Goal: Information Seeking & Learning: Learn about a topic

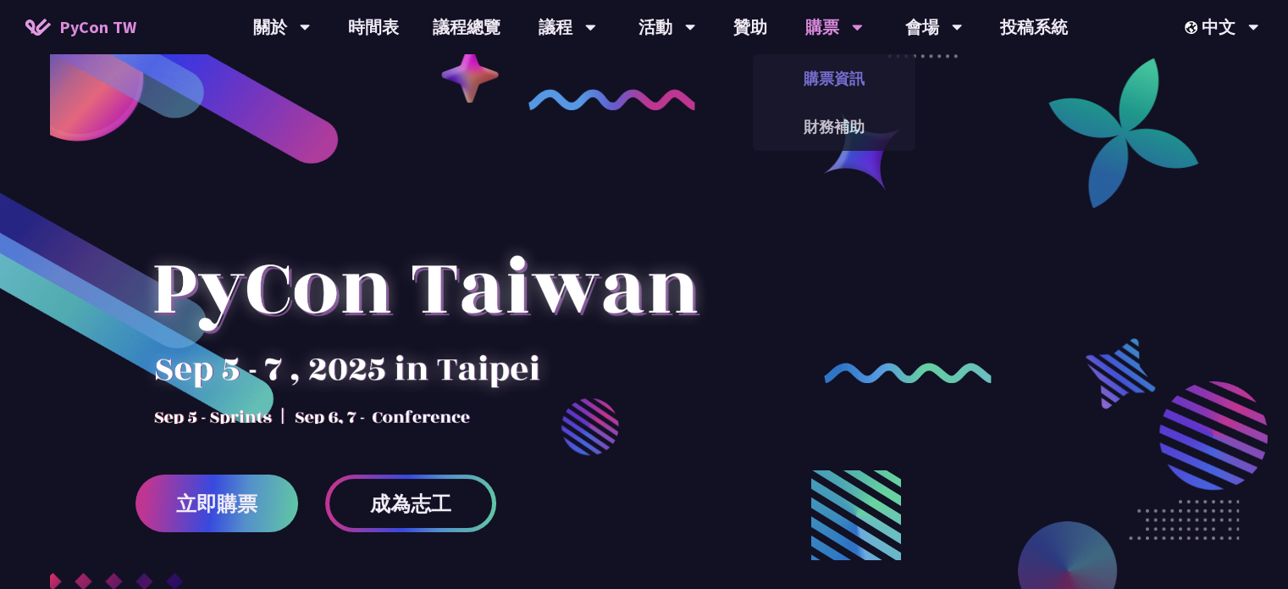
click at [828, 80] on link "購票資訊" at bounding box center [834, 78] width 163 height 40
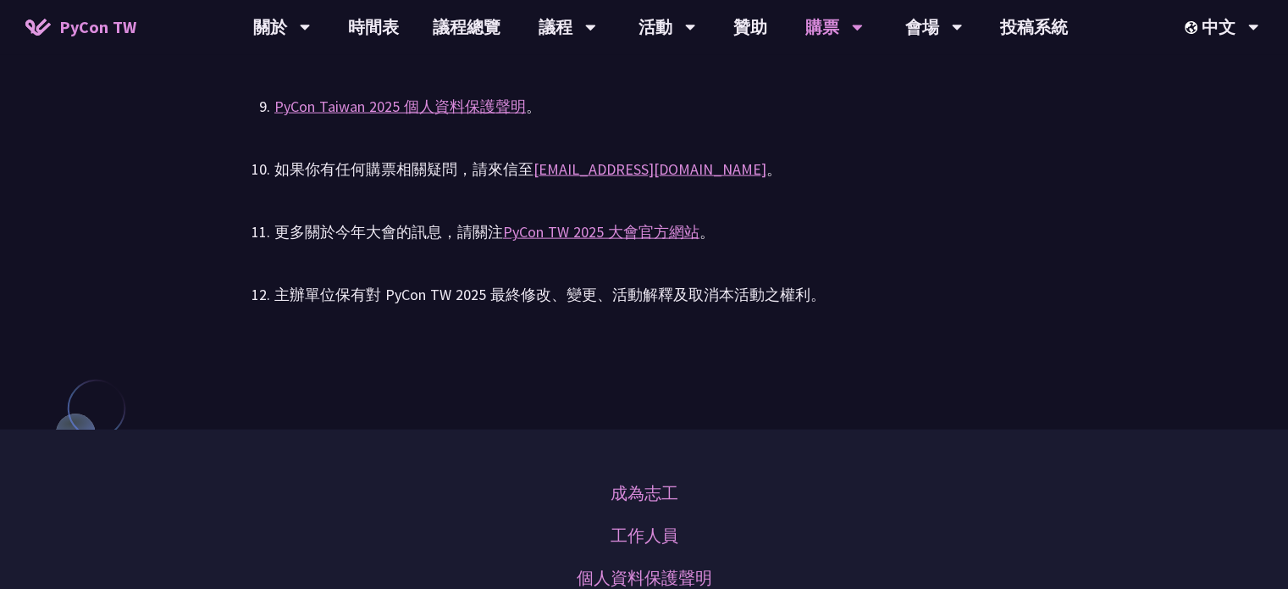
scroll to position [3897, 0]
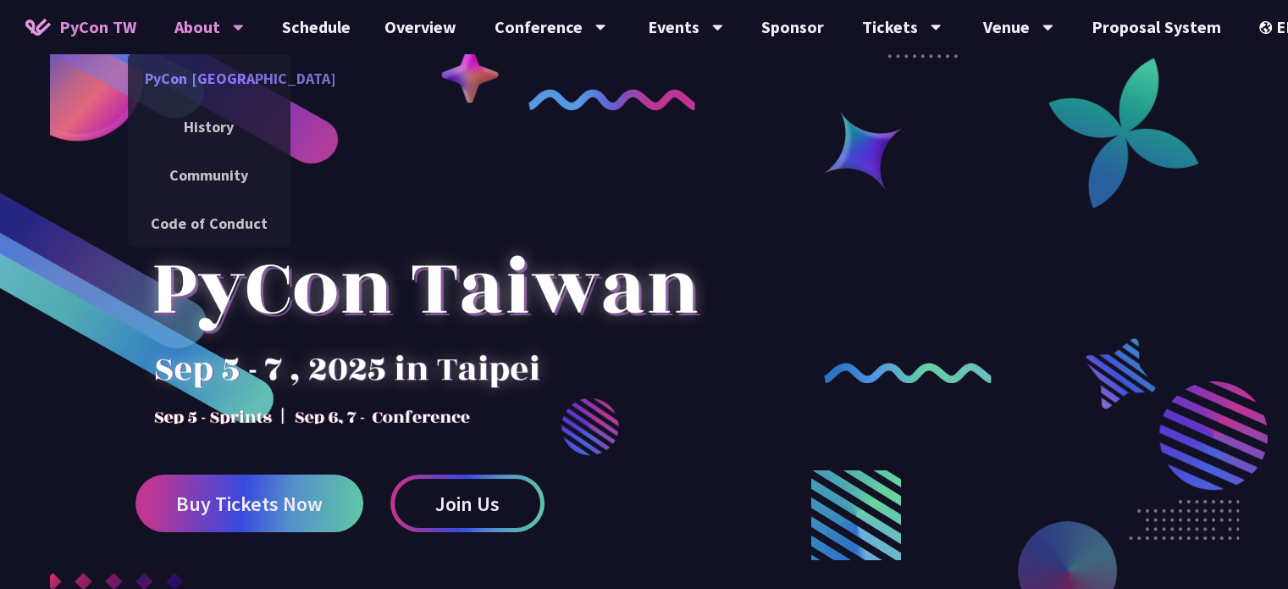
click at [221, 70] on link "PyCon [GEOGRAPHIC_DATA]" at bounding box center [209, 78] width 163 height 40
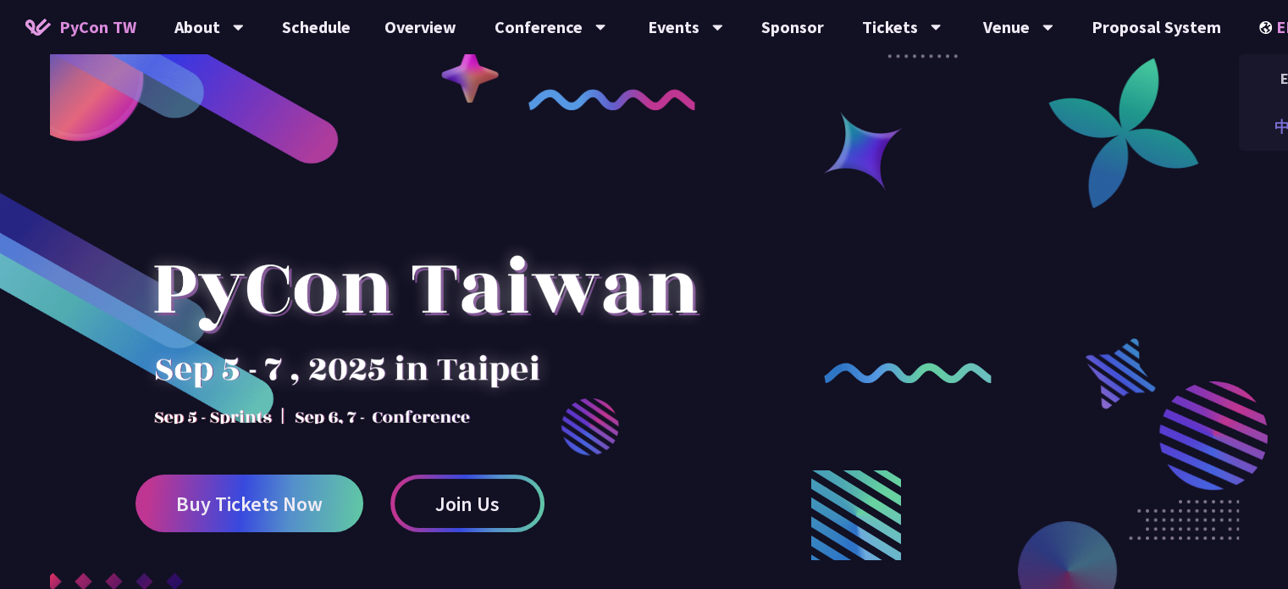
click at [1259, 115] on div "中文" at bounding box center [1290, 127] width 102 height 40
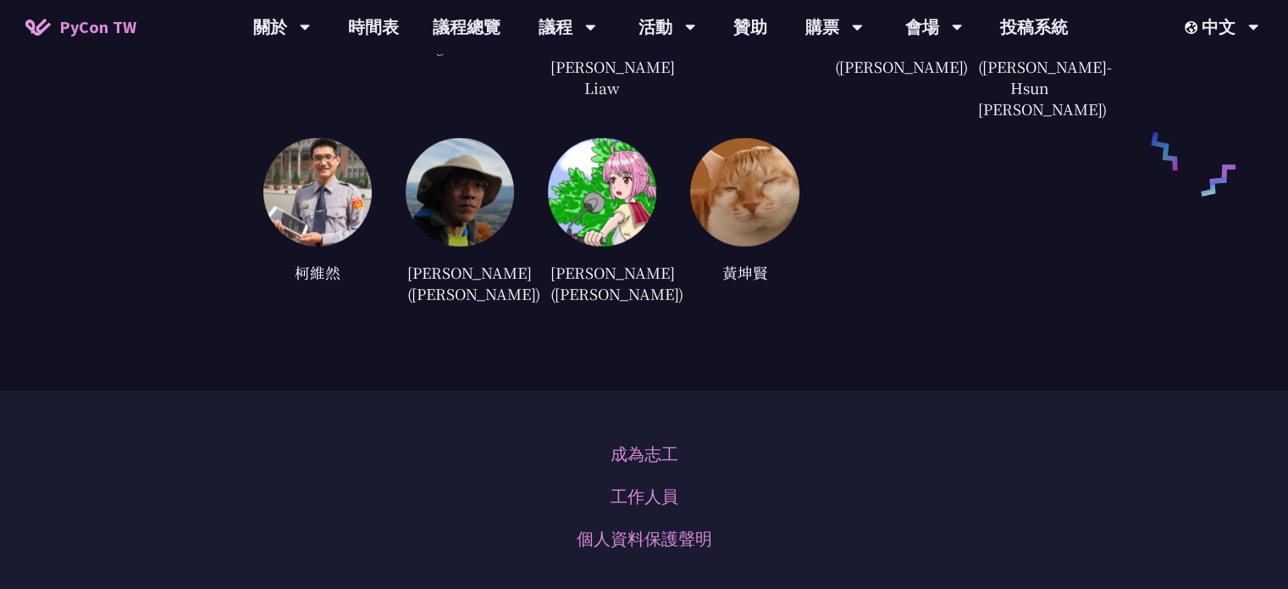
scroll to position [5032, 0]
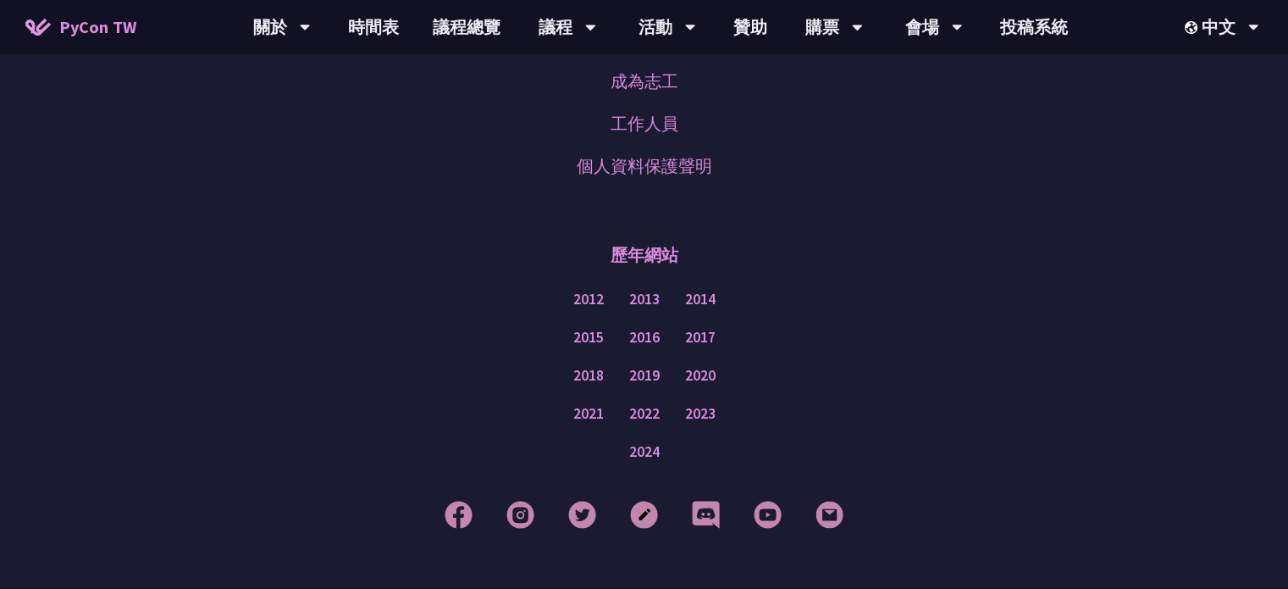
drag, startPoint x: 564, startPoint y: 550, endPoint x: 768, endPoint y: 573, distance: 205.4
copy div "© 2025 PyCon TW"
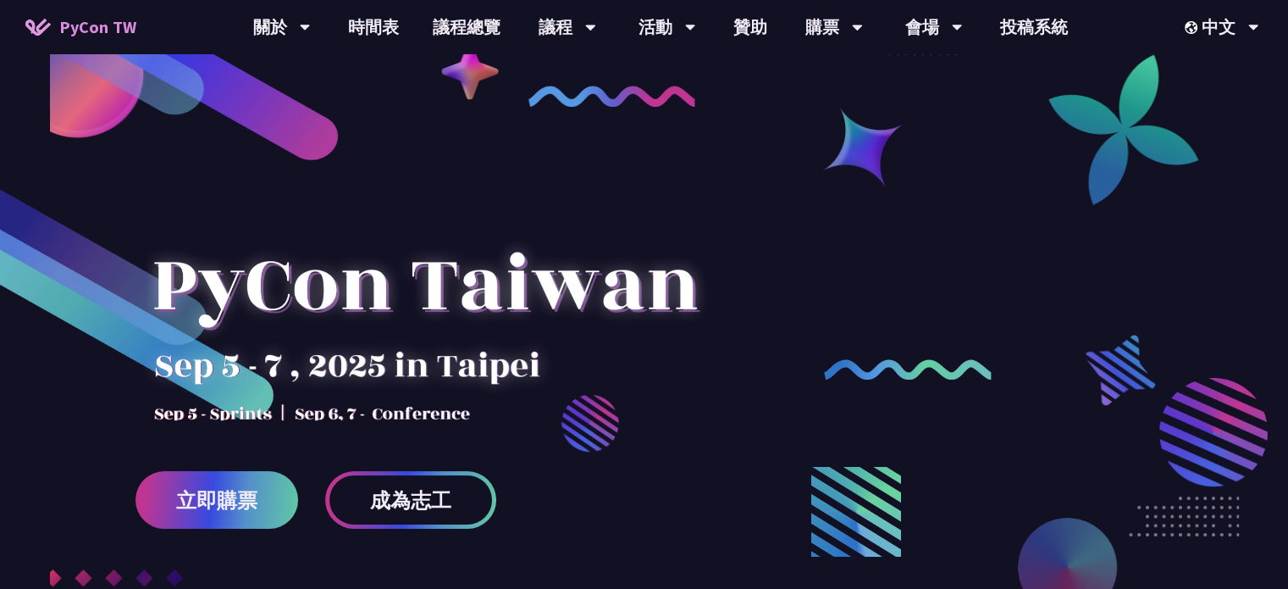
scroll to position [0, 0]
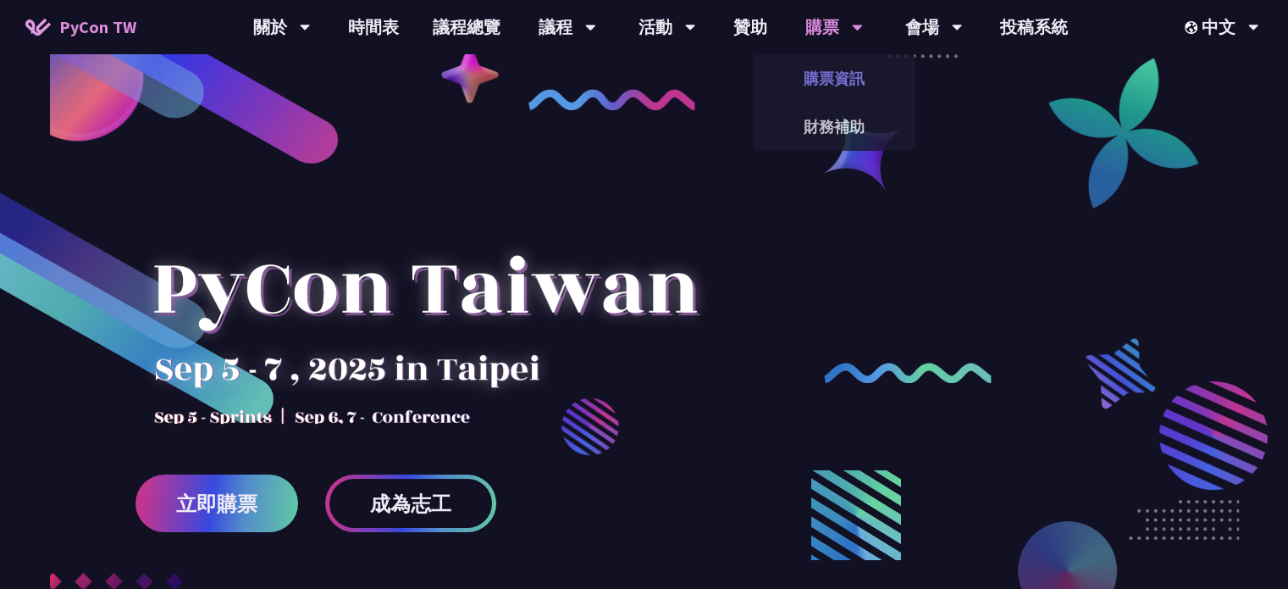
click at [845, 83] on link "購票資訊" at bounding box center [834, 78] width 163 height 40
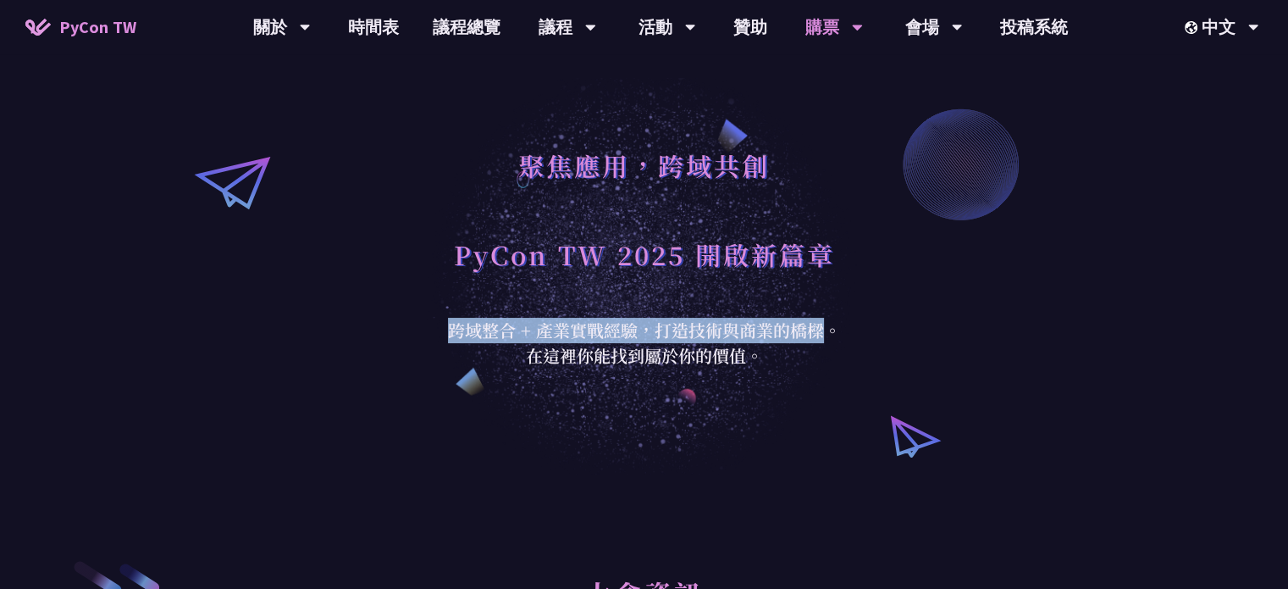
drag, startPoint x: 449, startPoint y: 335, endPoint x: 826, endPoint y: 321, distance: 377.2
click at [826, 321] on div "跨域整合 + 產業實戰經驗，打造技術與商業的橋樑。 在這裡你能找到屬於你的價值。" at bounding box center [644, 343] width 415 height 51
click at [820, 335] on div "跨域整合 + 產業實戰經驗，打造技術與商業的橋樑。 在這裡你能找到屬於你的價值。" at bounding box center [644, 343] width 415 height 51
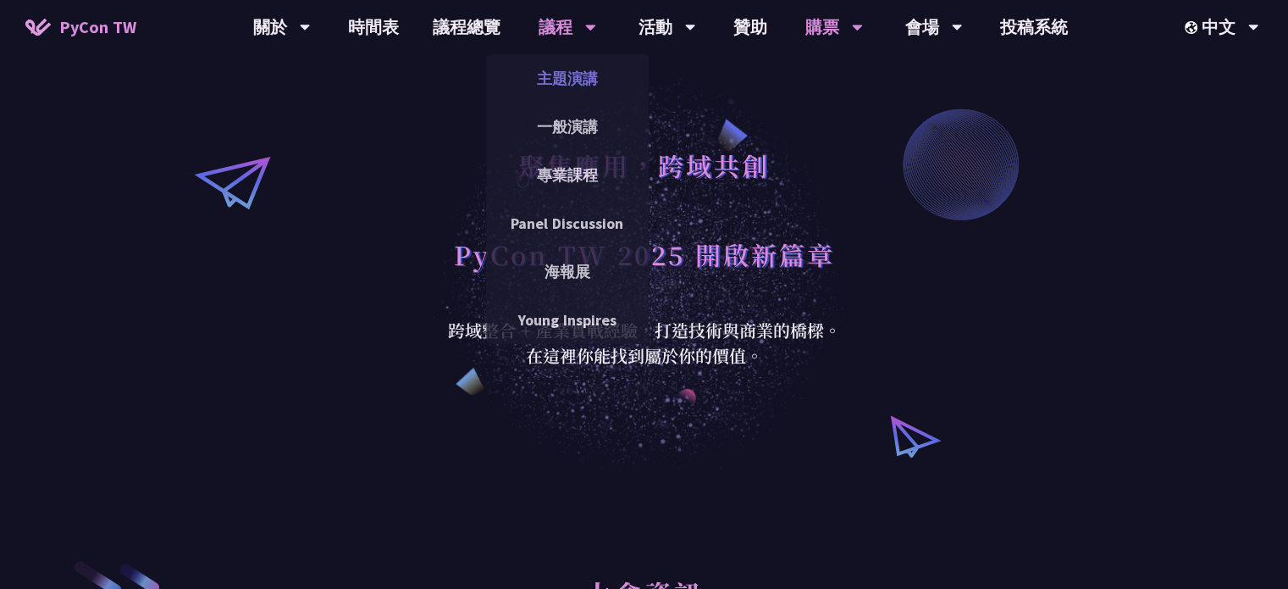
click at [550, 75] on link "主題演講" at bounding box center [567, 78] width 163 height 40
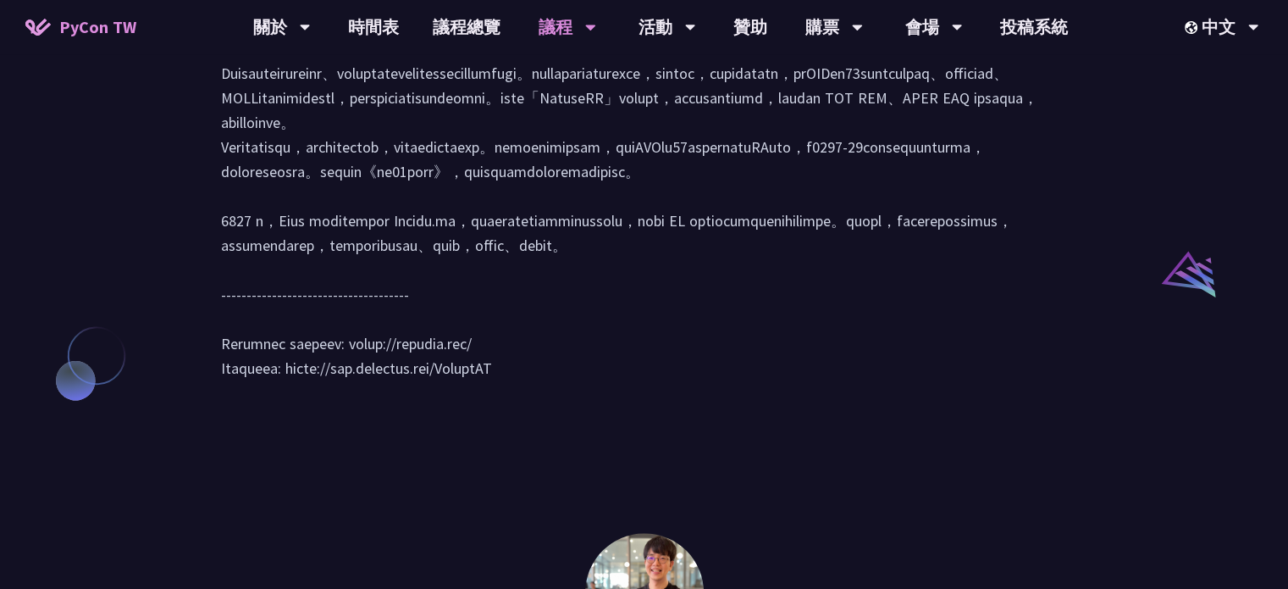
scroll to position [1694, 0]
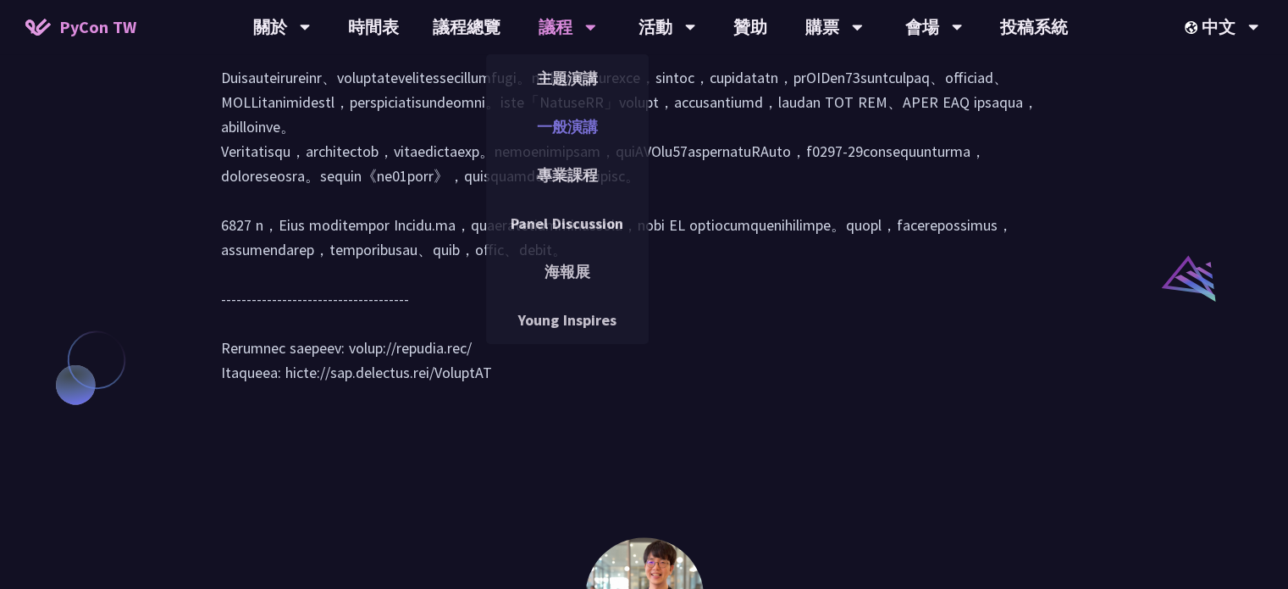
click at [565, 114] on link "一般演講" at bounding box center [567, 127] width 163 height 40
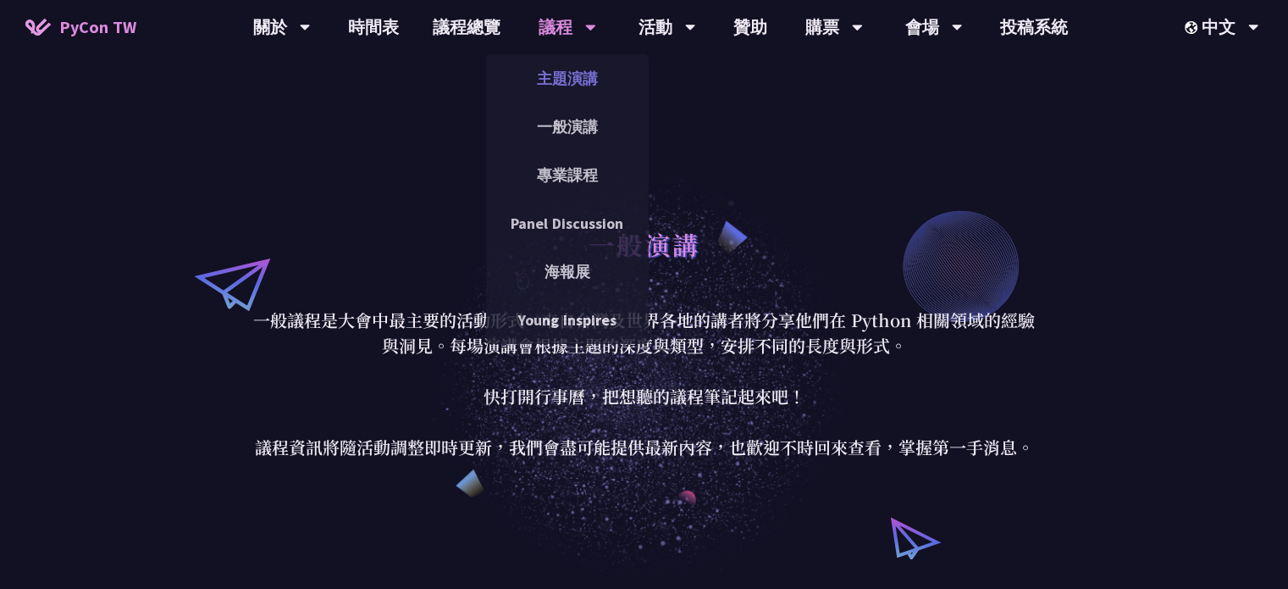
click at [567, 75] on link "主題演講" at bounding box center [567, 78] width 163 height 40
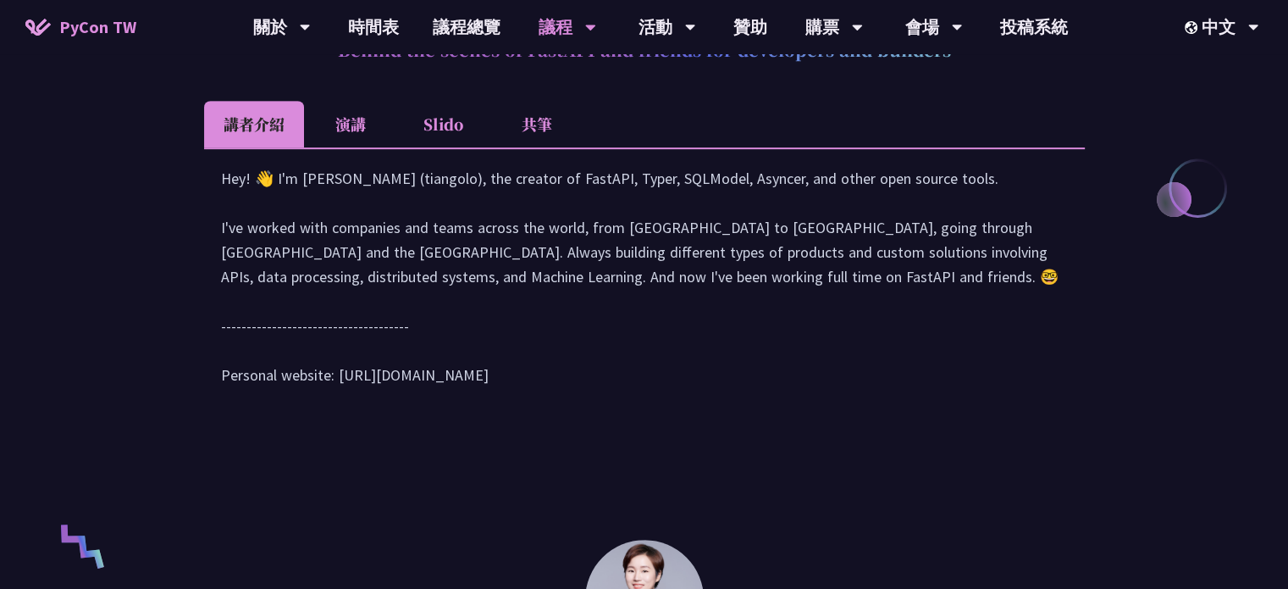
scroll to position [762, 0]
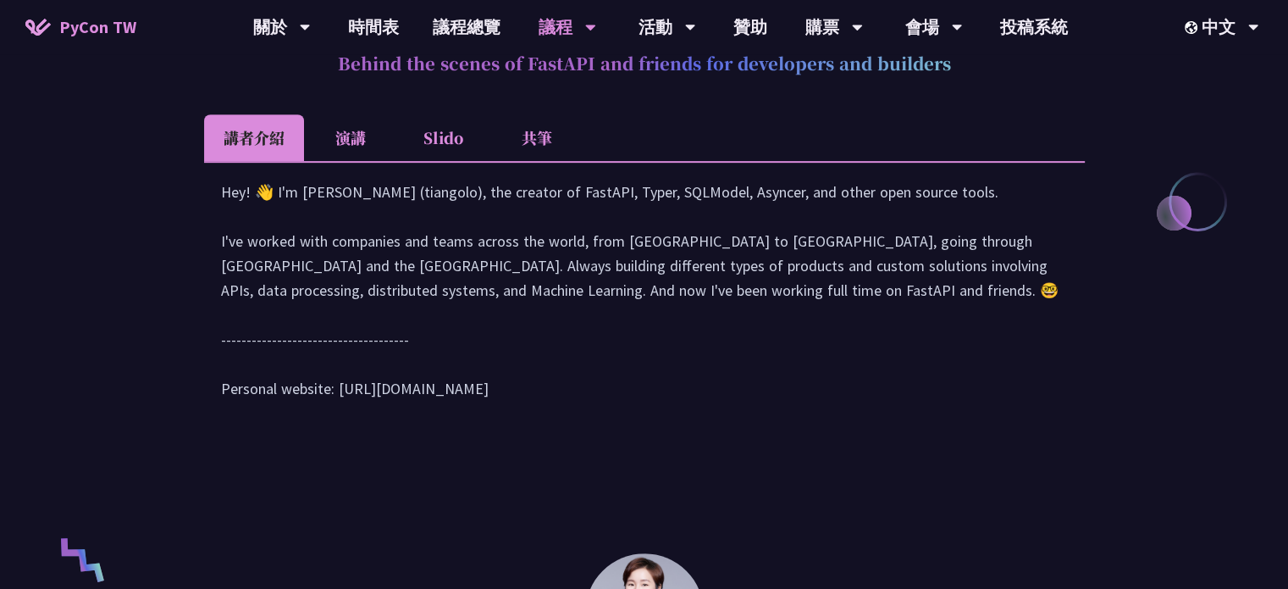
click at [332, 137] on li "演講" at bounding box center [350, 137] width 93 height 47
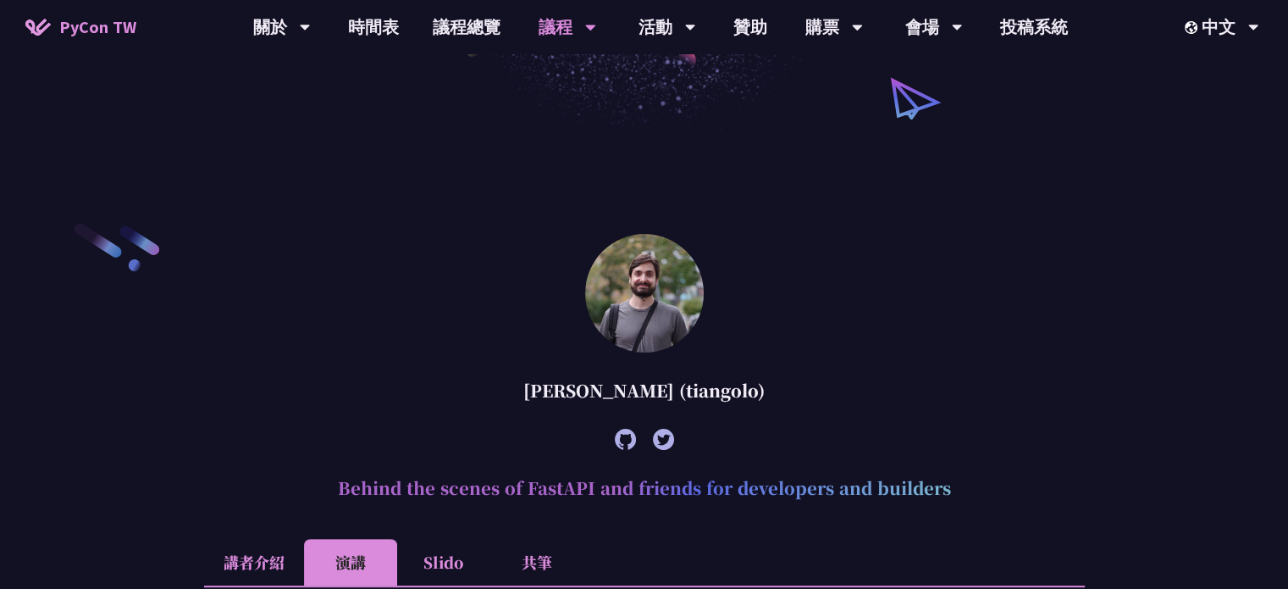
scroll to position [339, 0]
click at [468, 36] on link "議程總覽" at bounding box center [467, 27] width 102 height 54
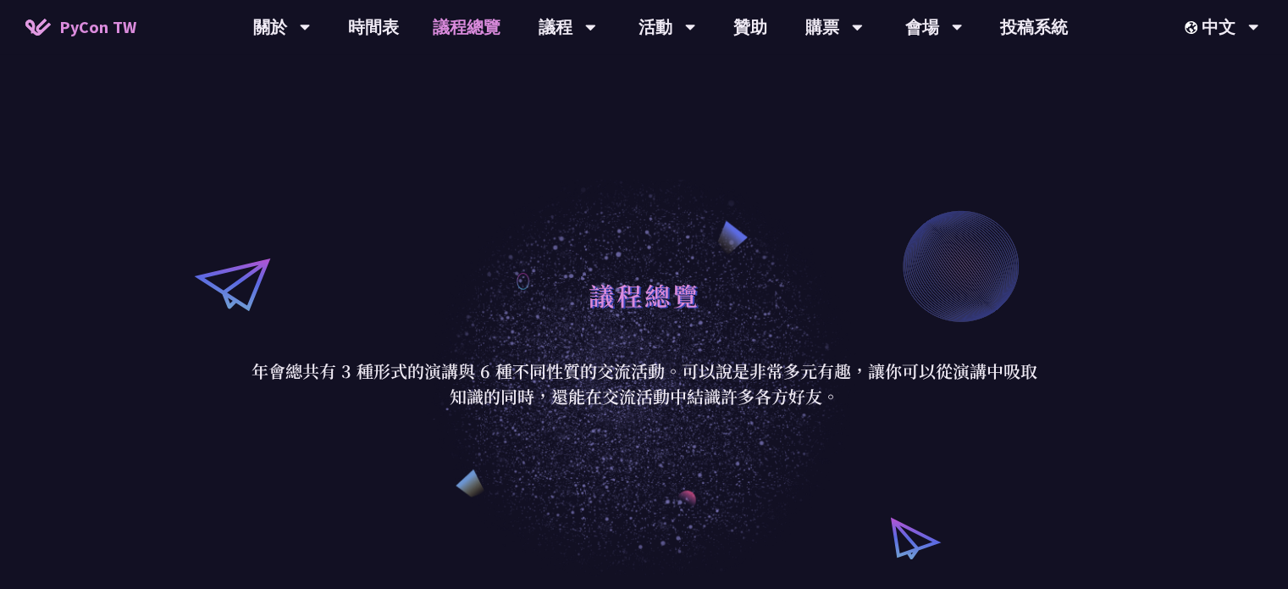
drag, startPoint x: 1172, startPoint y: 227, endPoint x: 856, endPoint y: 194, distance: 317.7
click at [856, 194] on div "議程總覽 年會總共有 3 種形式的演講與 6 種不同性質的交流活動。可以說是非常多元有趣，讓你可以從演講中吸取知識的同時，還能在交流活動中結識許多各方好友。" at bounding box center [644, 339] width 1288 height 474
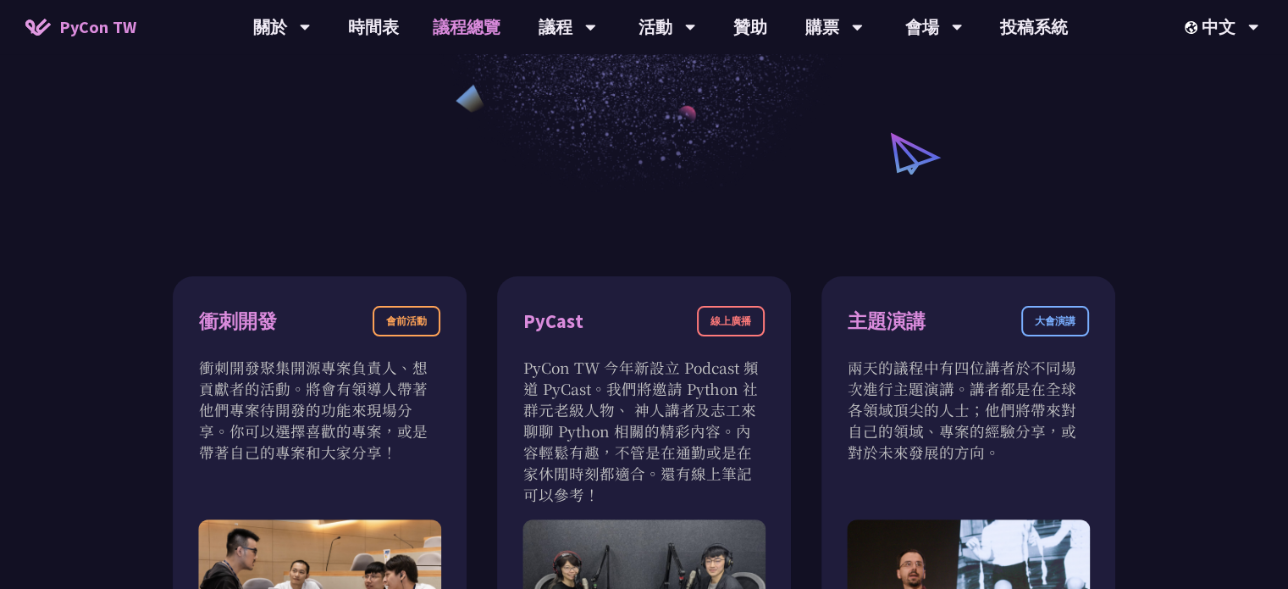
scroll to position [424, 0]
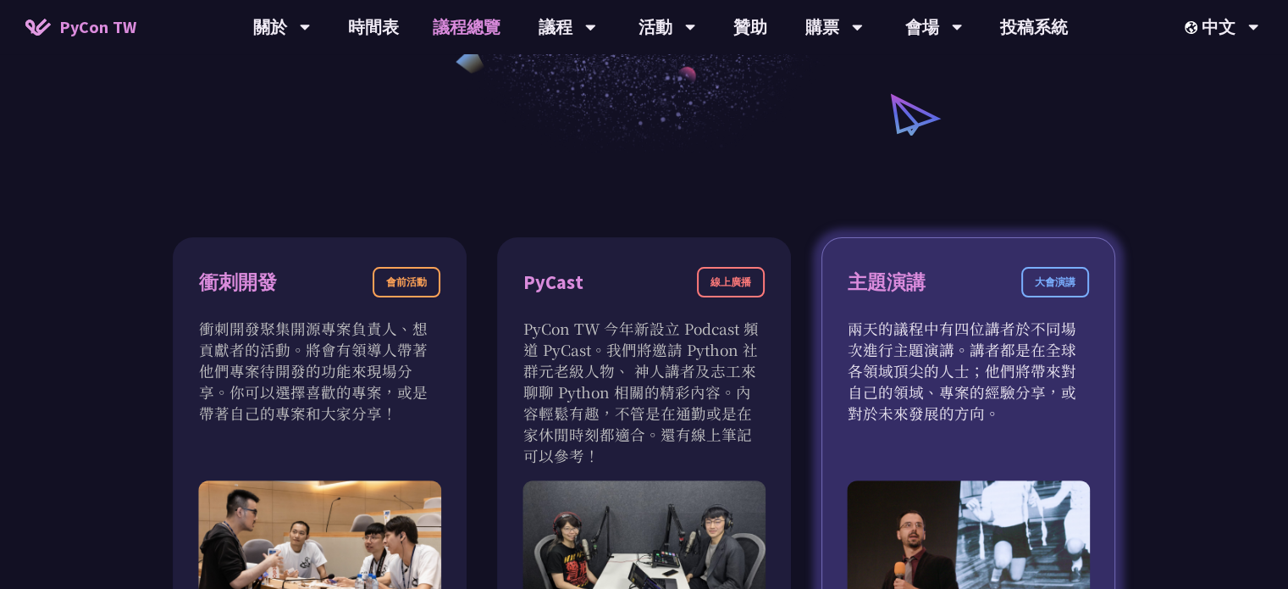
click at [1055, 280] on div "大會演講" at bounding box center [1056, 282] width 68 height 30
click at [895, 278] on div "主題演講" at bounding box center [887, 283] width 78 height 30
click at [978, 415] on p "兩天的議程中有四位講者於不同場次進行主題演講。講者都是在全球各領域頂尖的人士；他們將帶來對自己的領域、專案的經驗分享，或對於未來發展的方向。" at bounding box center [968, 371] width 241 height 106
click at [981, 504] on img at bounding box center [968, 554] width 243 height 149
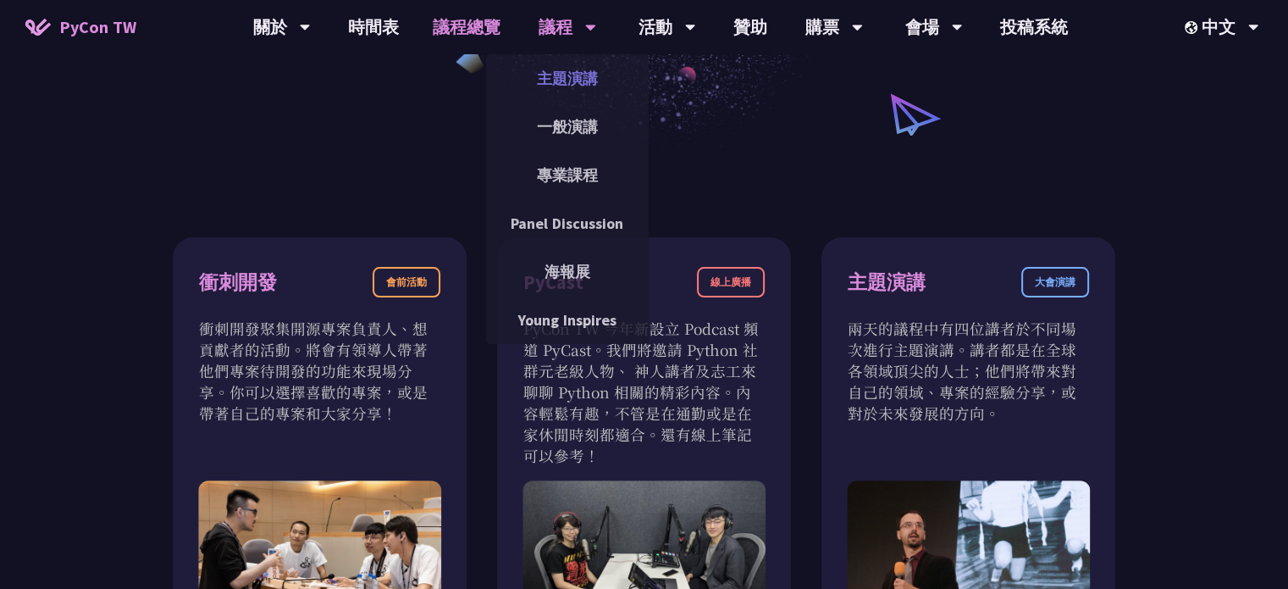
click at [573, 78] on link "主題演講" at bounding box center [567, 78] width 163 height 40
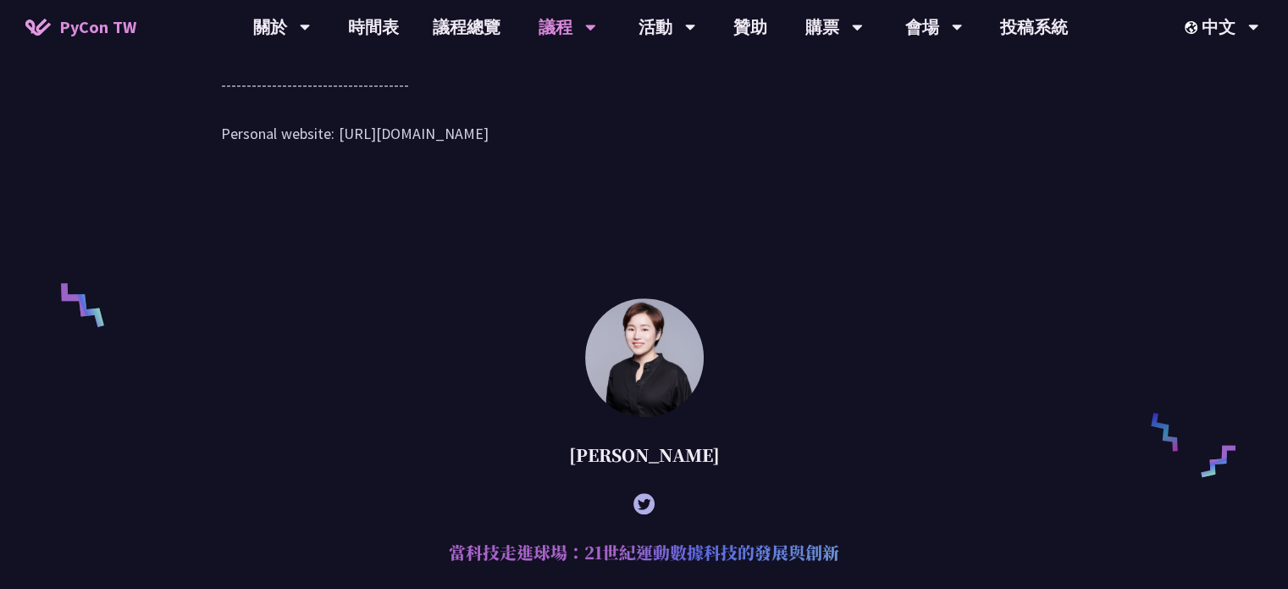
scroll to position [1017, 0]
drag, startPoint x: 922, startPoint y: 147, endPoint x: 393, endPoint y: 33, distance: 541.6
click at [393, 33] on link "時間表" at bounding box center [373, 27] width 85 height 54
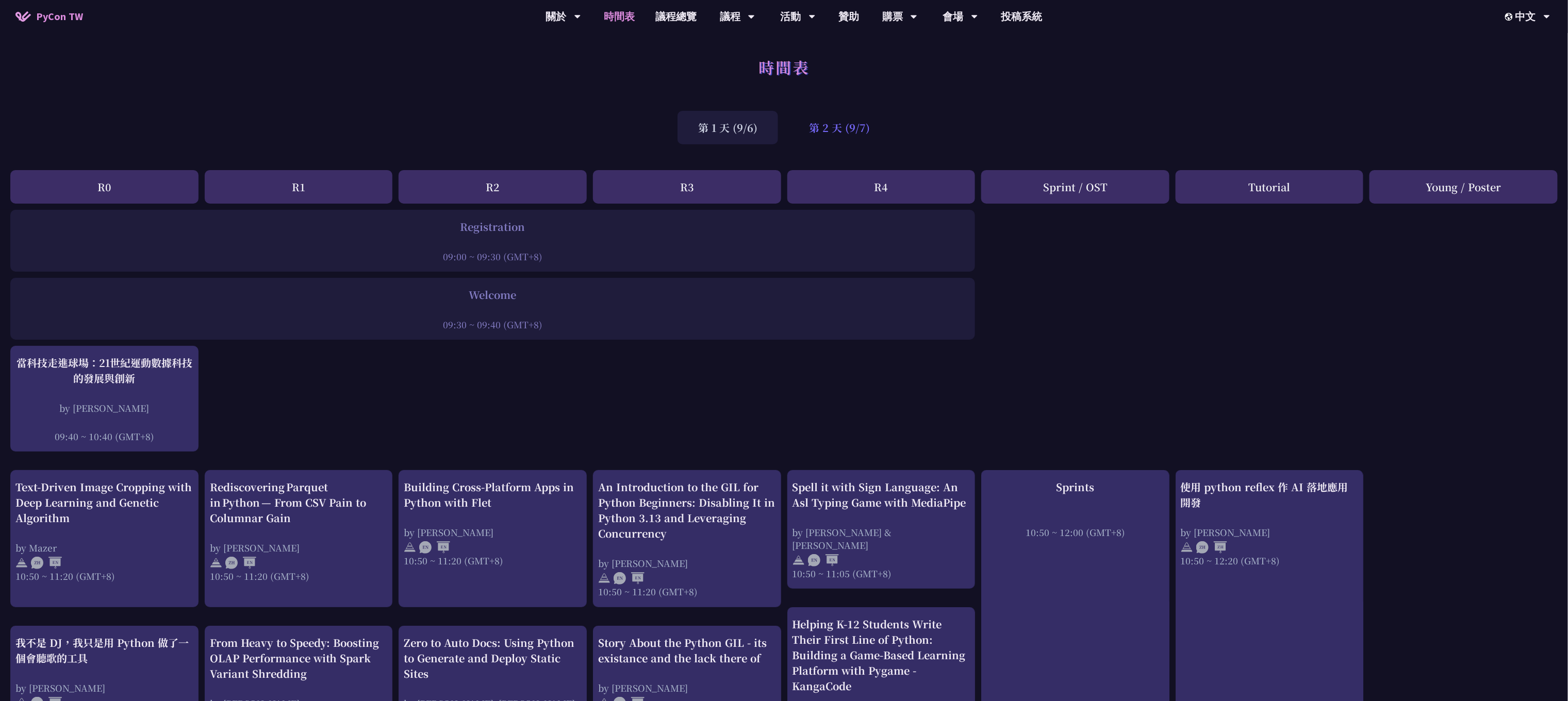
click at [784, 130] on div "第 2 天 (9/7)" at bounding box center [839, 127] width 102 height 33
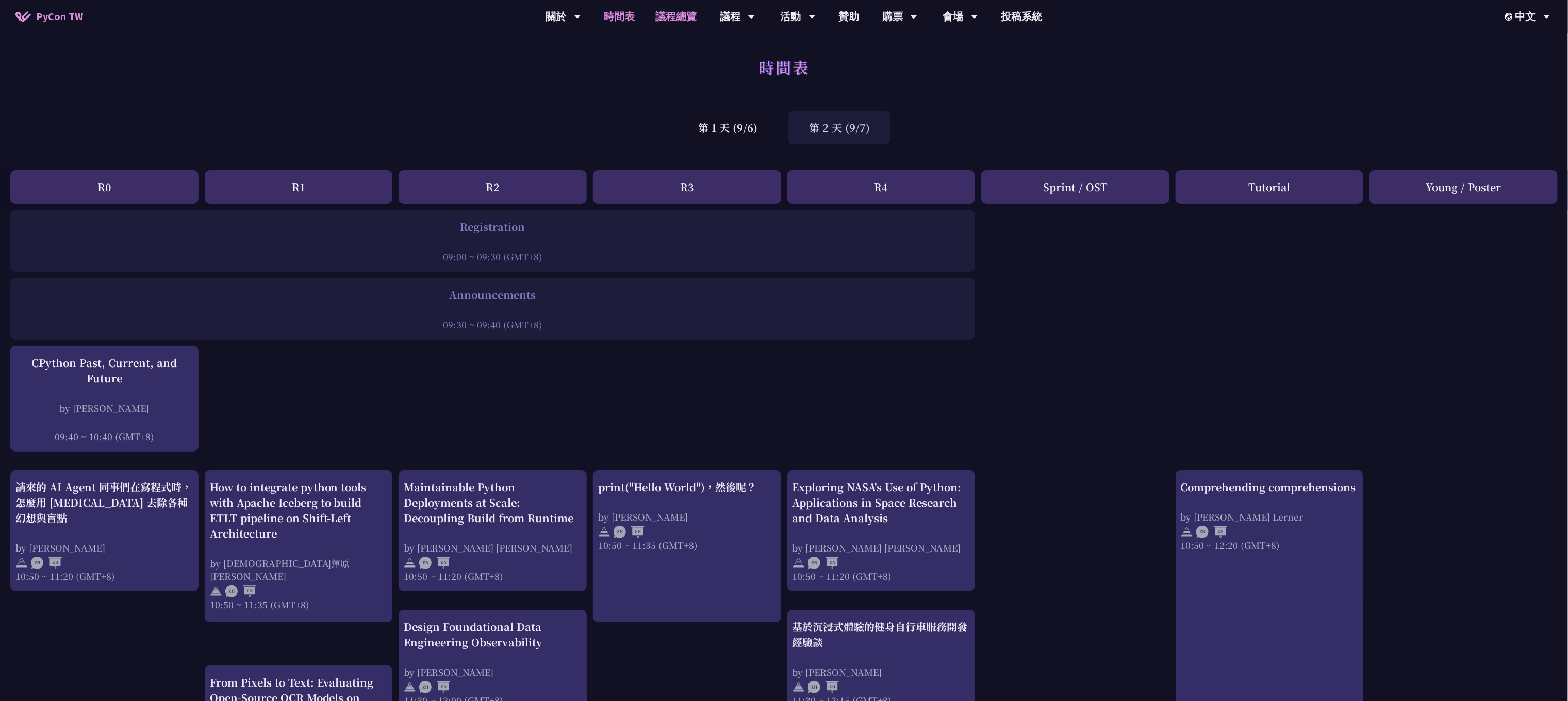
click at [655, 18] on link "議程總覽" at bounding box center [676, 16] width 62 height 33
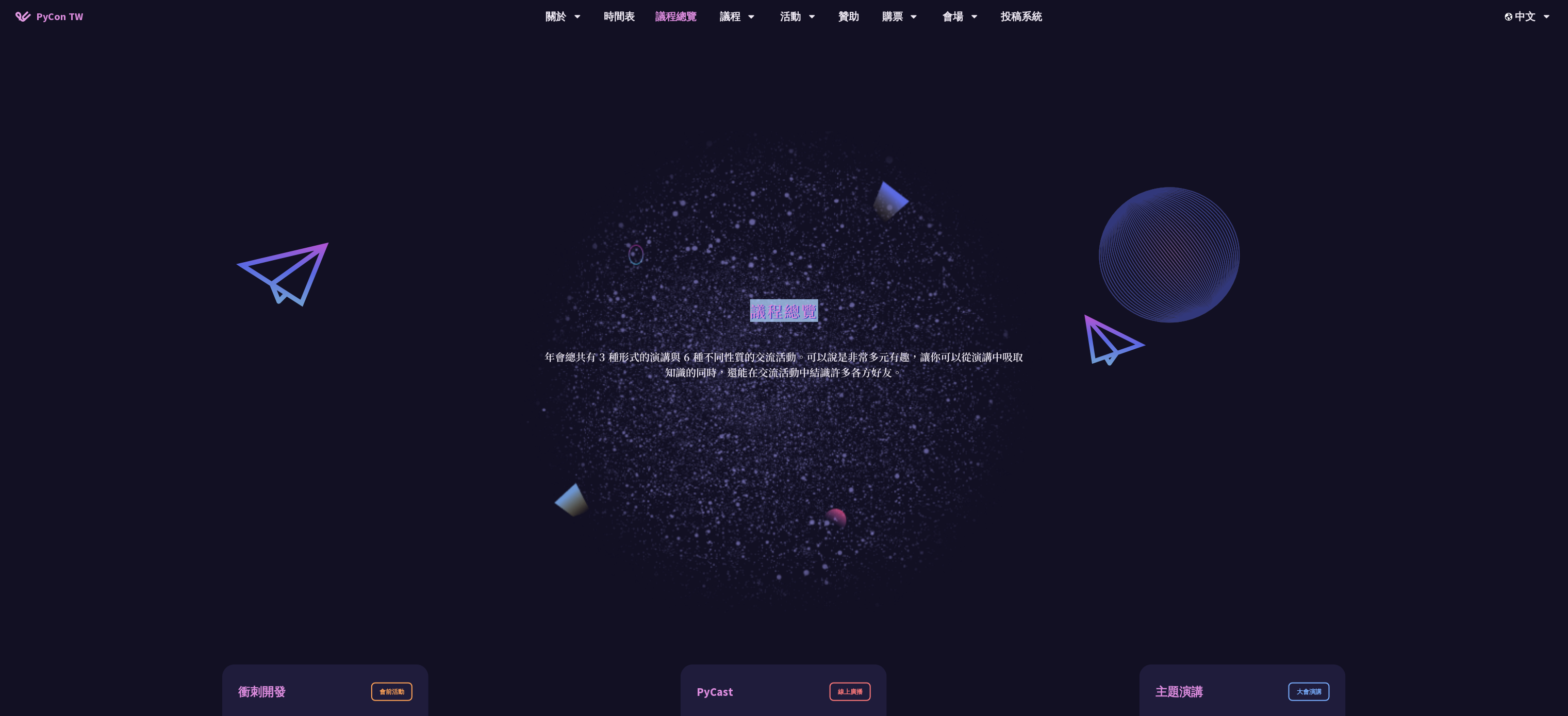
drag, startPoint x: 747, startPoint y: 304, endPoint x: 855, endPoint y: 310, distance: 108.2
click at [784, 310] on div "議程總覽" at bounding box center [785, 322] width 480 height 54
copy h1 "議程總覽"
click at [784, 358] on p "年會總共有 3 種形式的演講與 6 種不同性質的交流活動。可以說是非常多元有趣，讓你可以從演講中吸取知識的同時，還能在交流活動中結識許多各方好友。" at bounding box center [785, 364] width 480 height 31
click at [625, 18] on link "時間表" at bounding box center [619, 16] width 52 height 33
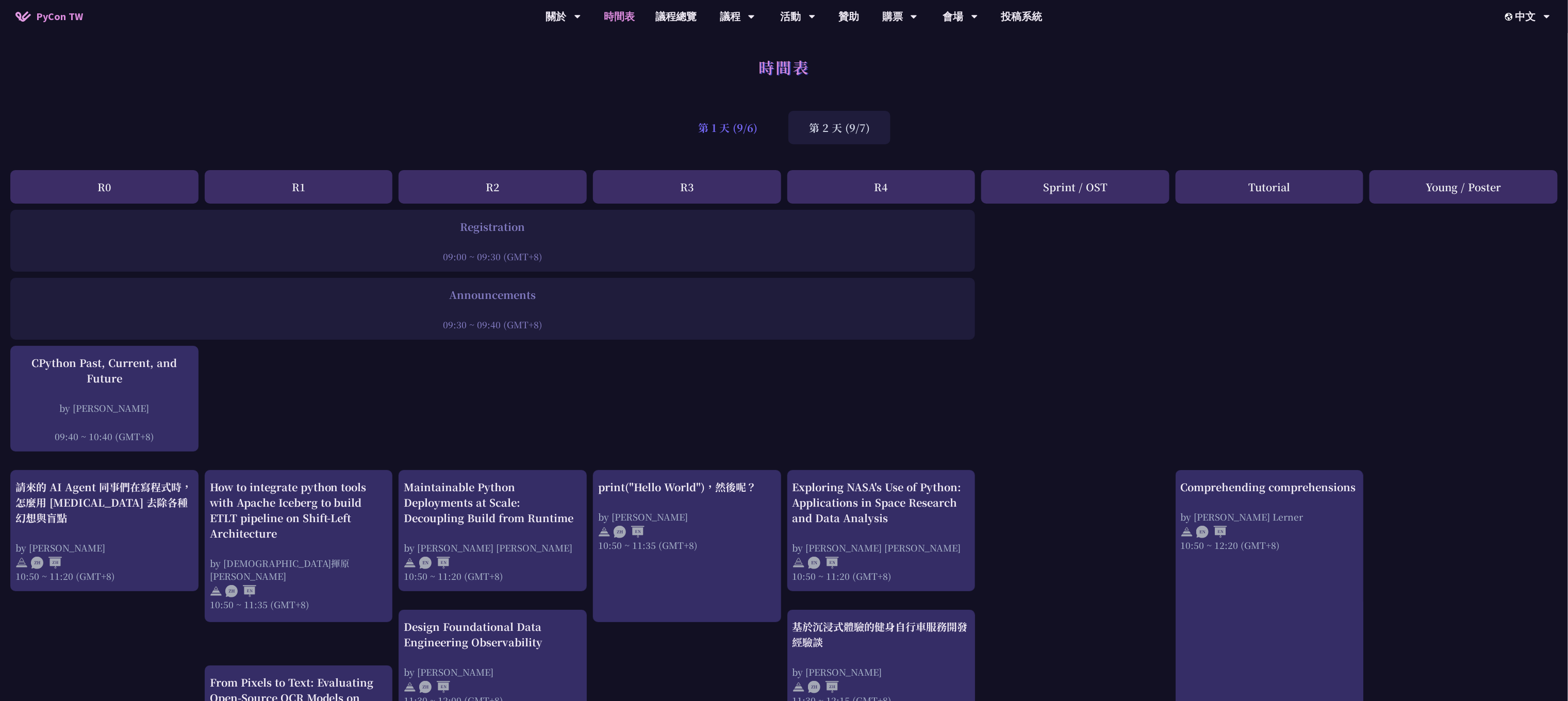
click at [751, 116] on div "第 1 天 (9/6)" at bounding box center [727, 127] width 100 height 33
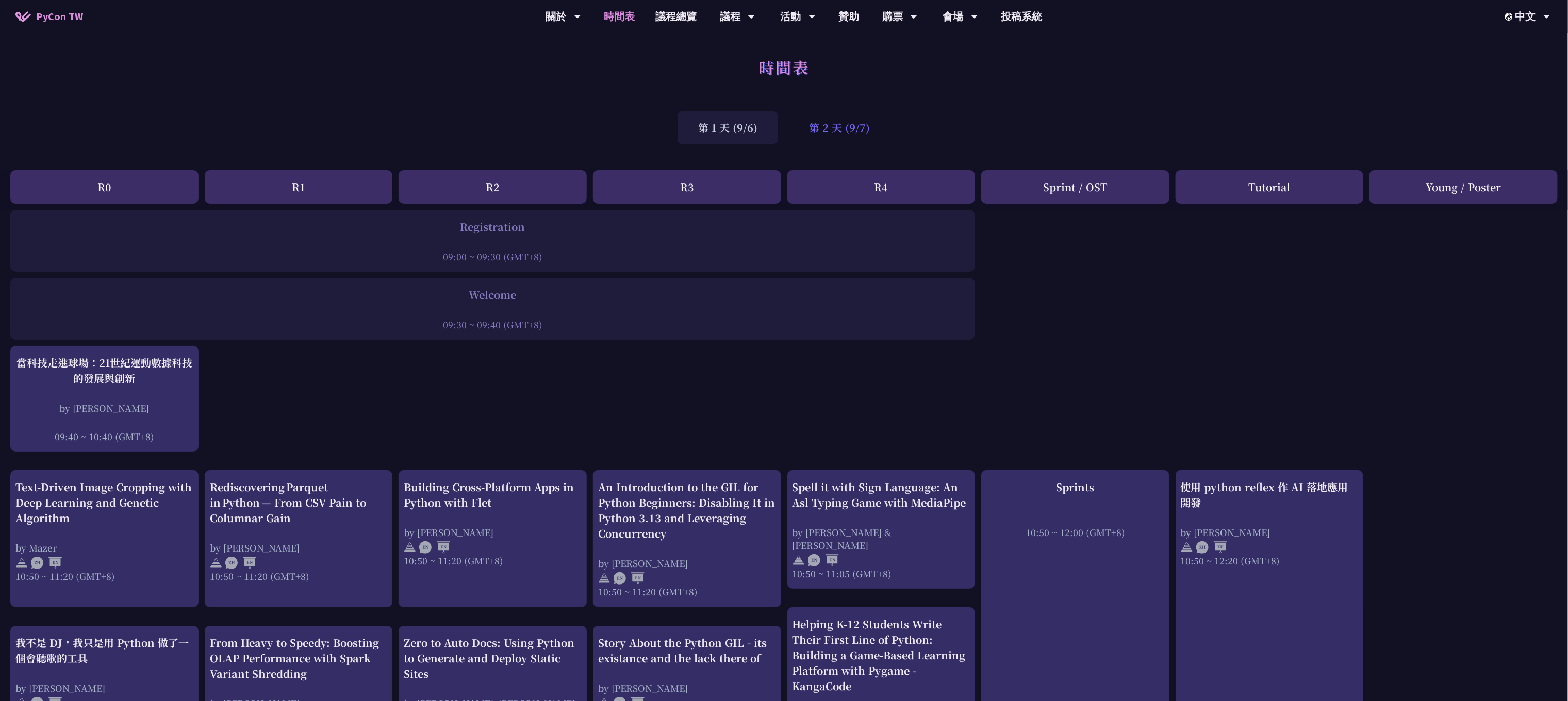
click at [784, 136] on div "第 2 天 (9/7)" at bounding box center [839, 127] width 102 height 33
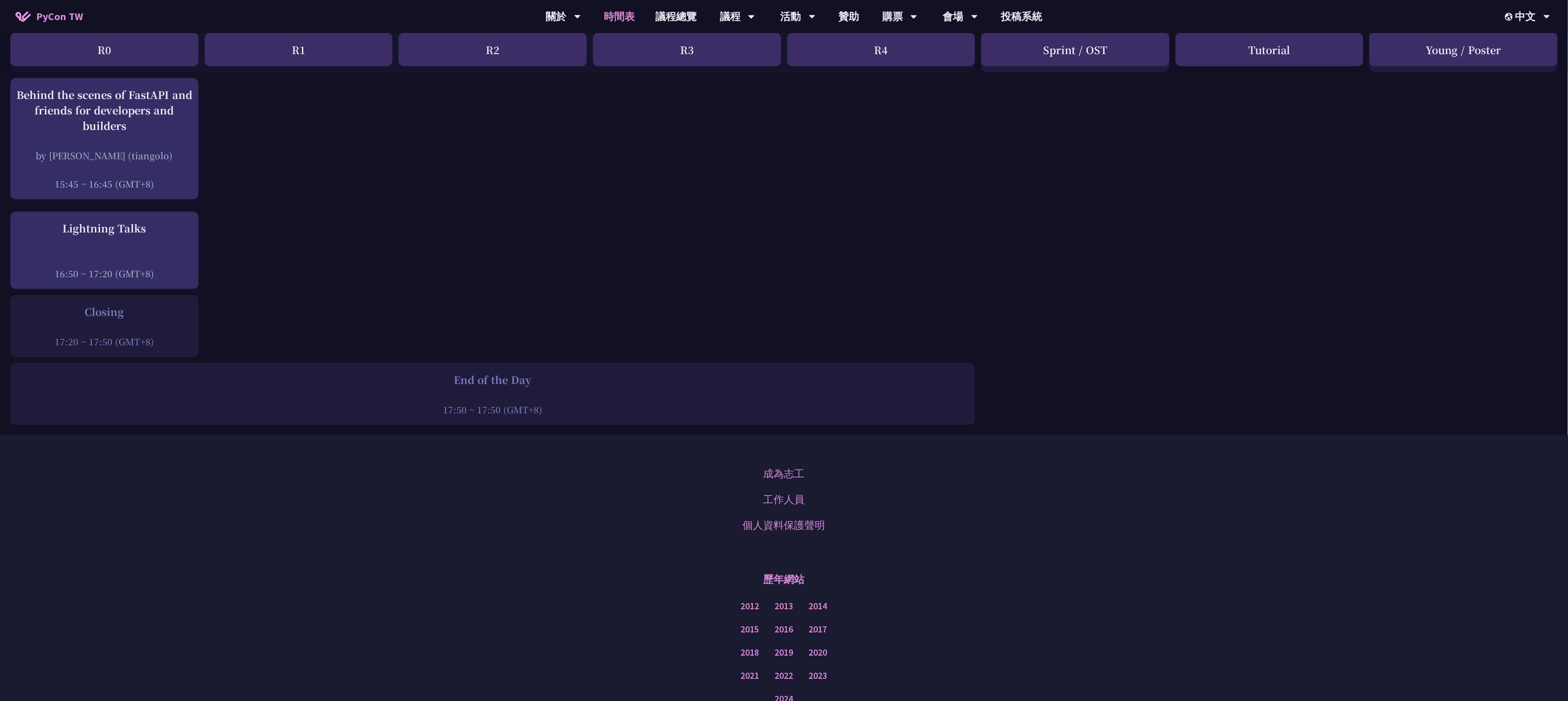
scroll to position [1222, 0]
click at [563, 78] on link "研討會歷史" at bounding box center [563, 77] width 99 height 24
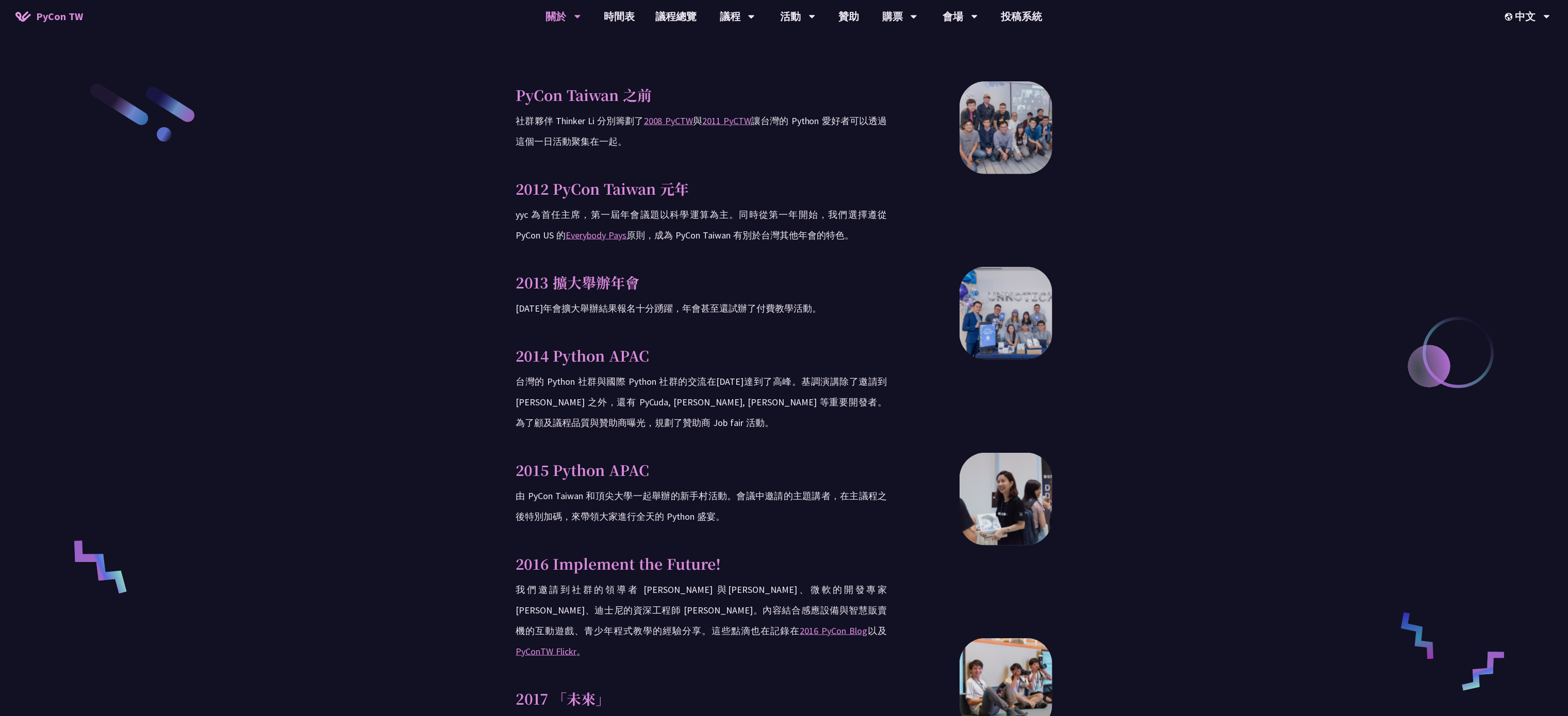
scroll to position [515, 0]
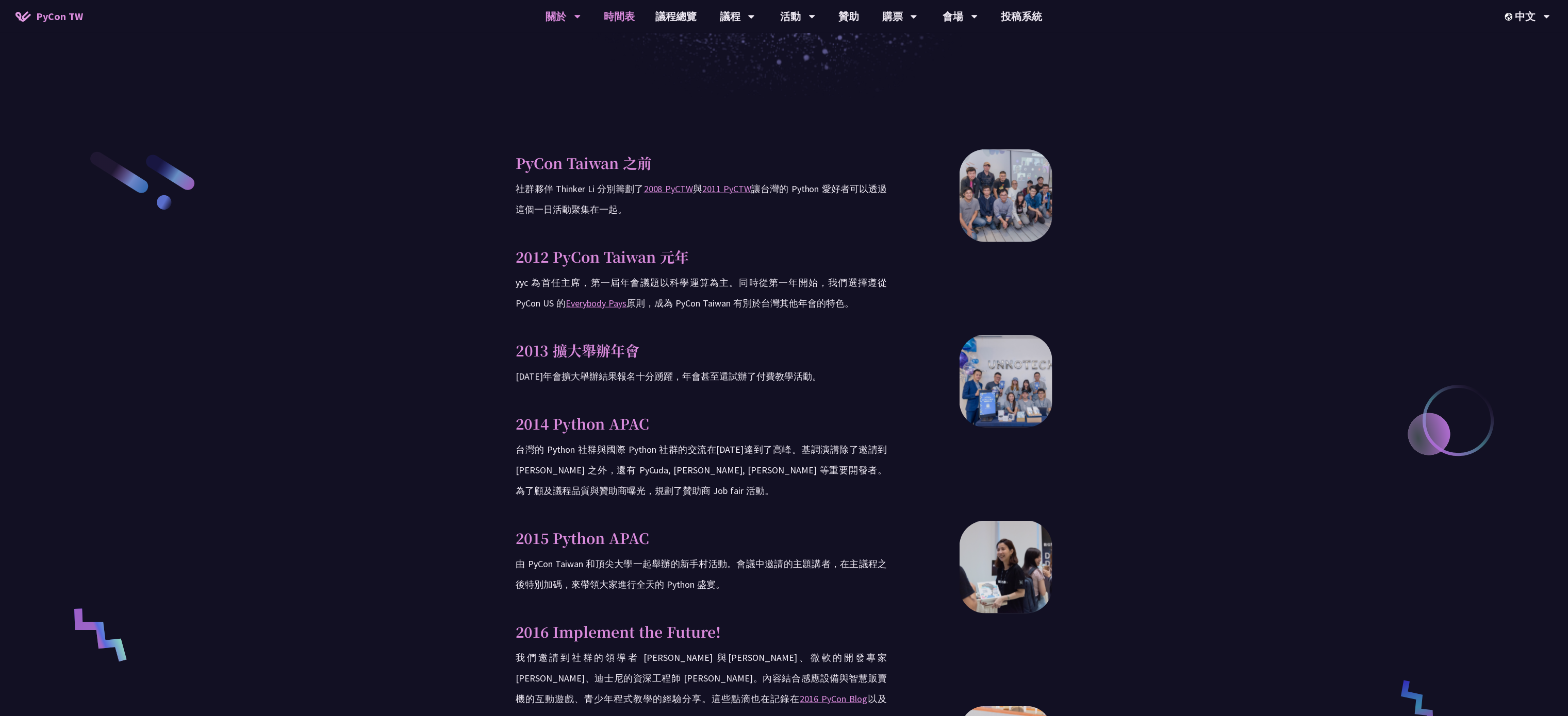
click at [621, 21] on link "時間表" at bounding box center [619, 16] width 52 height 33
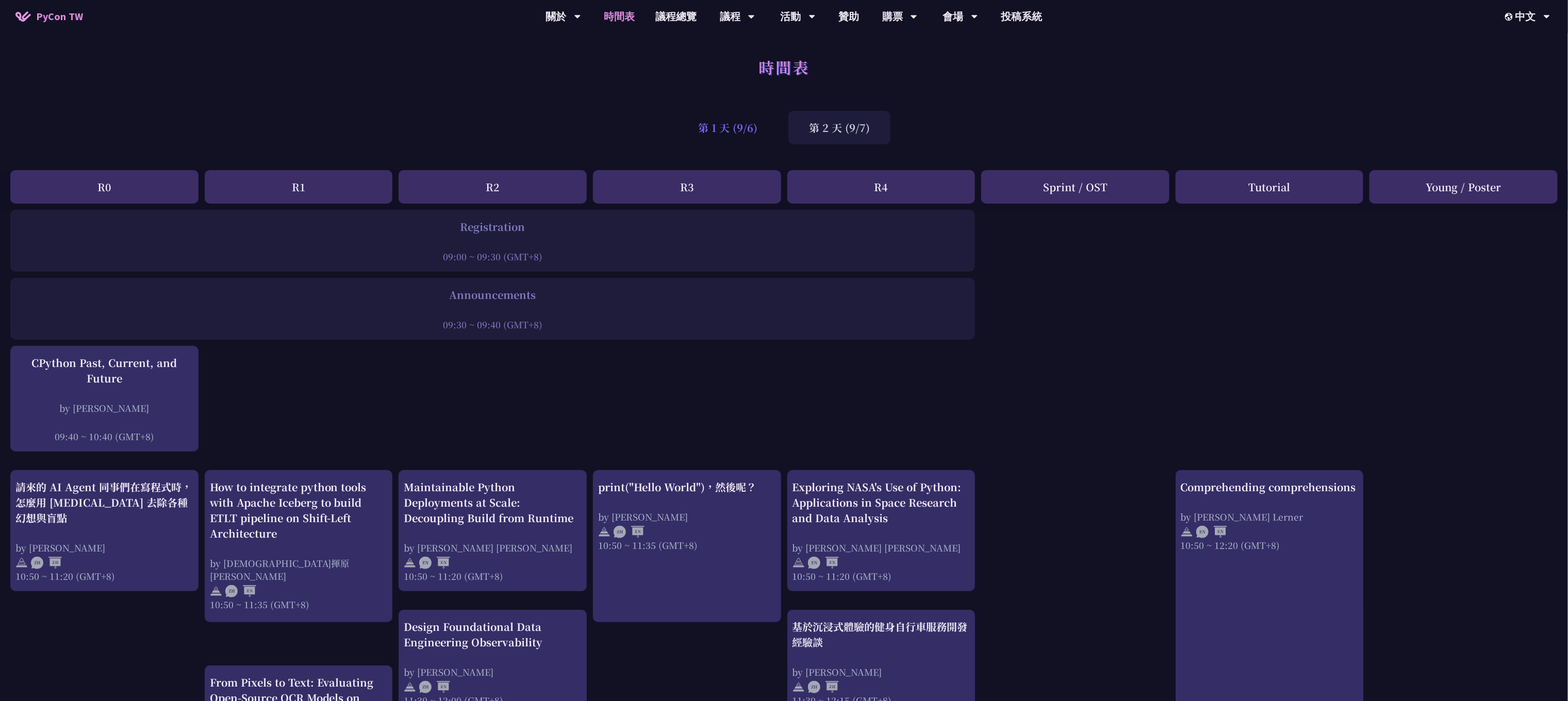
click at [722, 124] on div "第 1 天 (9/6)" at bounding box center [727, 127] width 100 height 33
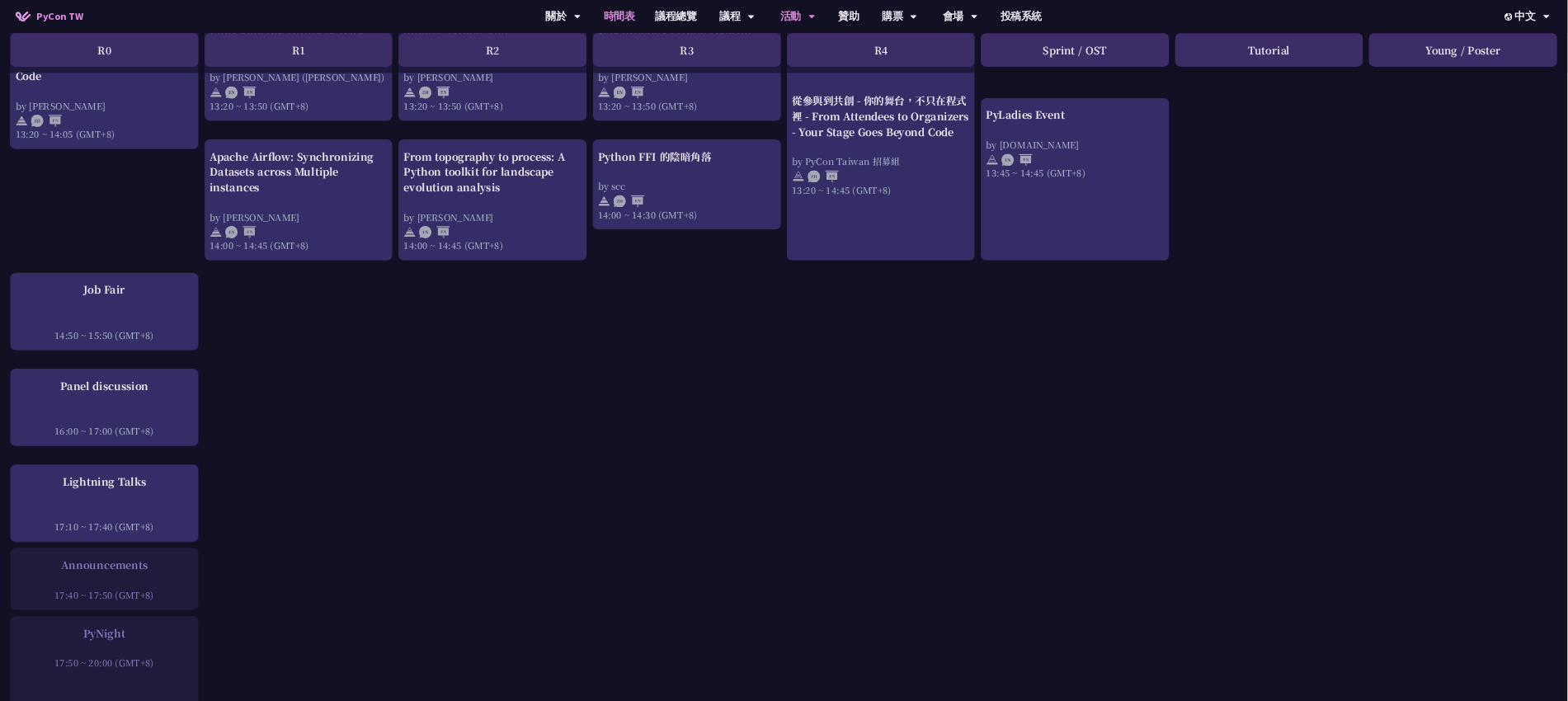
scroll to position [1467, 0]
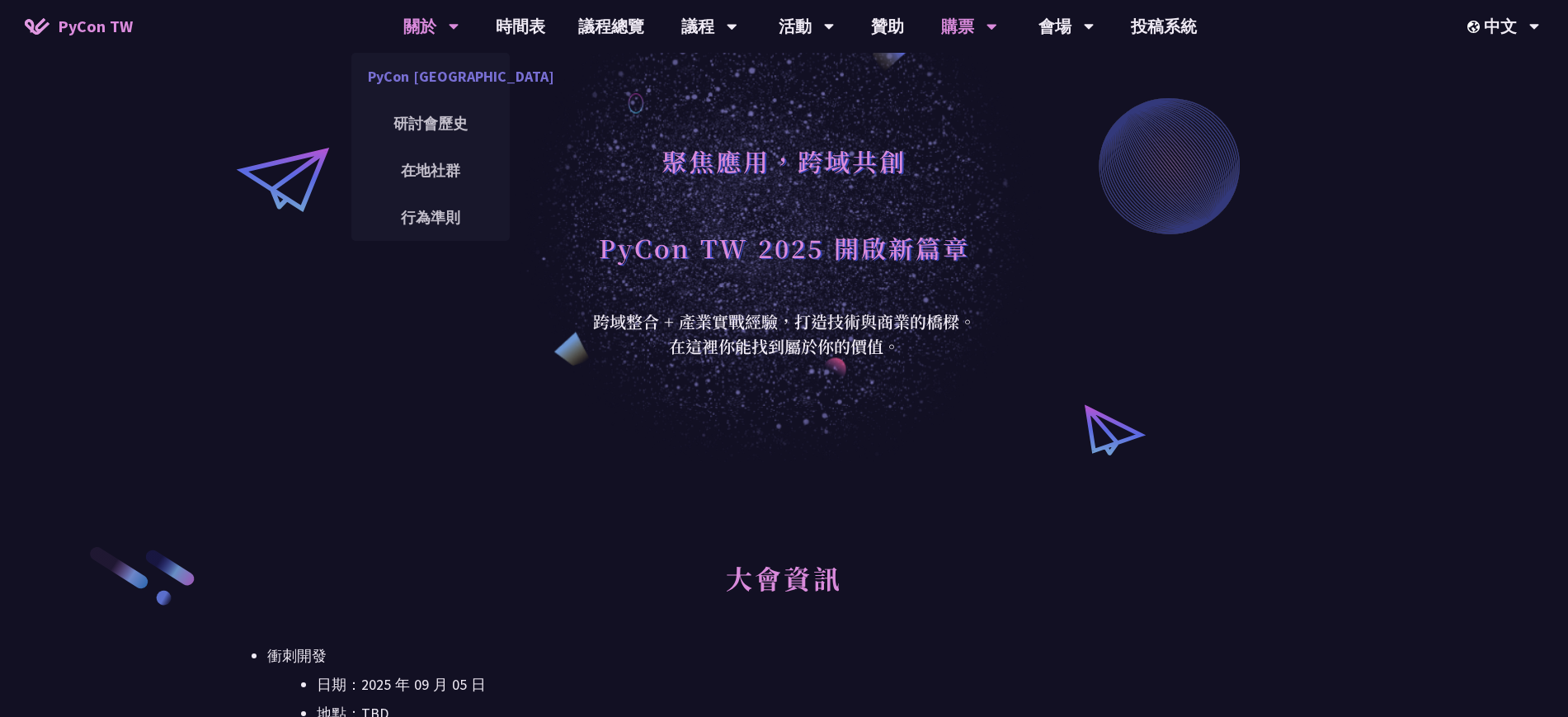
click at [449, 77] on link "PyCon [GEOGRAPHIC_DATA]" at bounding box center [430, 76] width 159 height 39
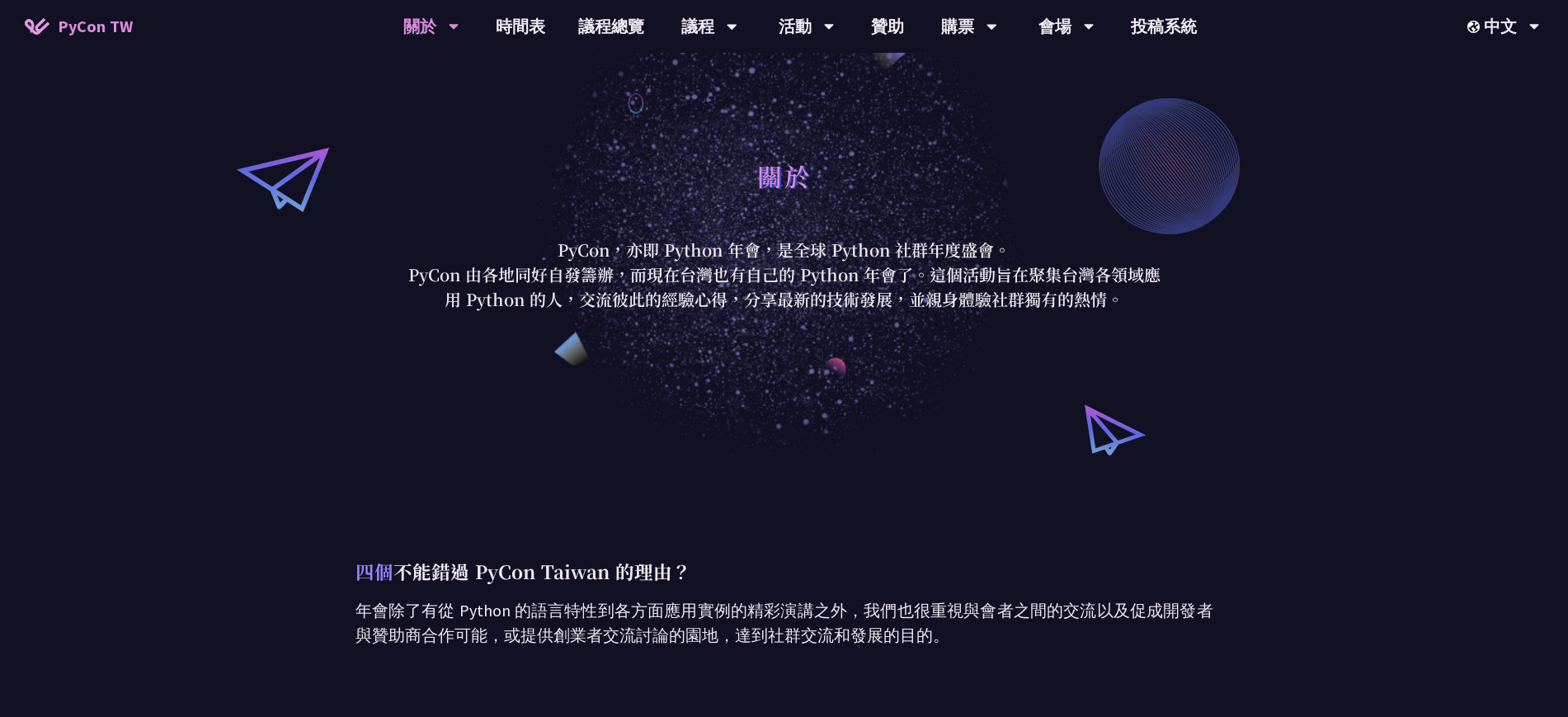
drag, startPoint x: 796, startPoint y: 253, endPoint x: 939, endPoint y: 255, distance: 143.0
click at [990, 254] on p "PyCon，亦即 Python 年會，是全球 Python 社群年度盛會。" at bounding box center [785, 249] width 767 height 24
click at [876, 255] on p "PyCon，亦即 Python 年會，是全球 Python 社群年度盛會。" at bounding box center [785, 249] width 767 height 24
drag, startPoint x: 762, startPoint y: 245, endPoint x: 669, endPoint y: 247, distance: 93.0
click at [669, 247] on p "PyCon，亦即 Python 年會，是全球 Python 社群年度盛會。" at bounding box center [785, 249] width 767 height 24
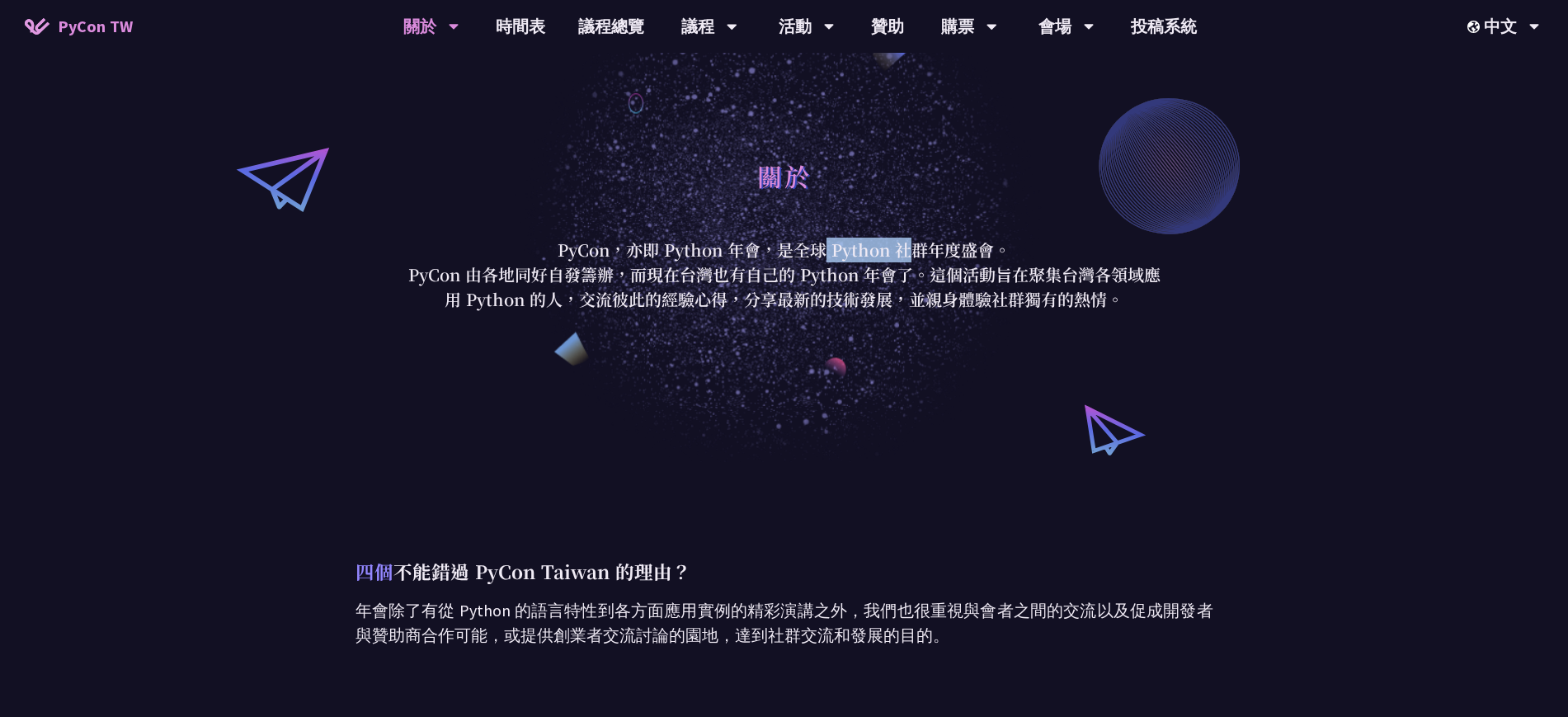
copy p "Python 年會"
click at [706, 262] on p "PyCon 由各地同好自發籌辦，而現在台灣也有自己的 Python 年會了。這個活動旨在聚集台灣各領域應用 Python 的人，交流彼此的經驗心得，分享最新的…" at bounding box center [785, 286] width 767 height 50
drag, startPoint x: 799, startPoint y: 249, endPoint x: 997, endPoint y: 246, distance: 198.0
click at [997, 246] on p "PyCon，亦即 Python 年會，是全球 Python 社群年度盛會。" at bounding box center [785, 249] width 767 height 24
click at [915, 252] on p "PyCon，亦即 Python 年會，是全球 Python 社群年度盛會。" at bounding box center [785, 249] width 767 height 24
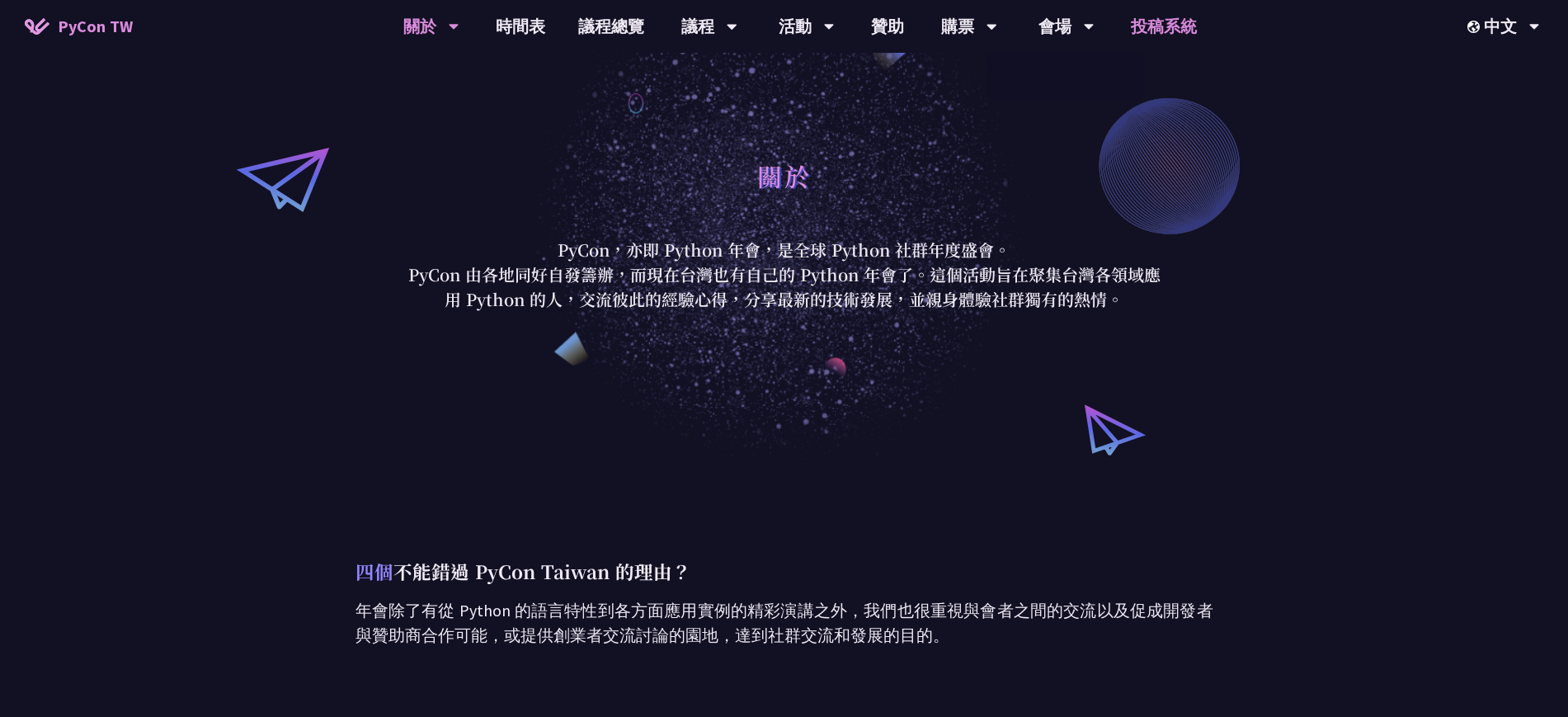
click at [1172, 29] on link "投稿系統" at bounding box center [1164, 26] width 99 height 53
click at [1157, 29] on link "投稿系統" at bounding box center [1164, 26] width 99 height 53
click at [538, 24] on link "時間表" at bounding box center [520, 26] width 83 height 53
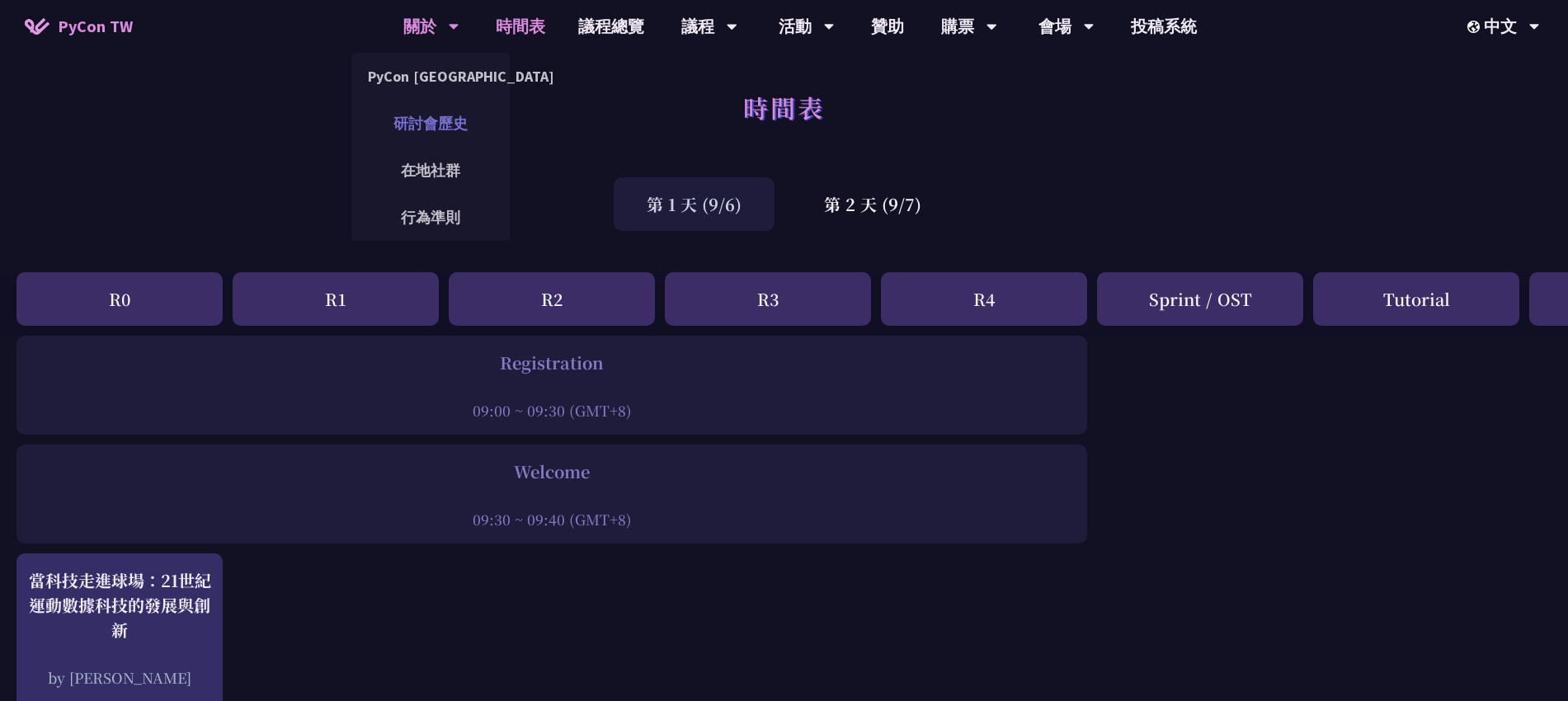
click at [438, 129] on link "研討會歷史" at bounding box center [430, 124] width 159 height 39
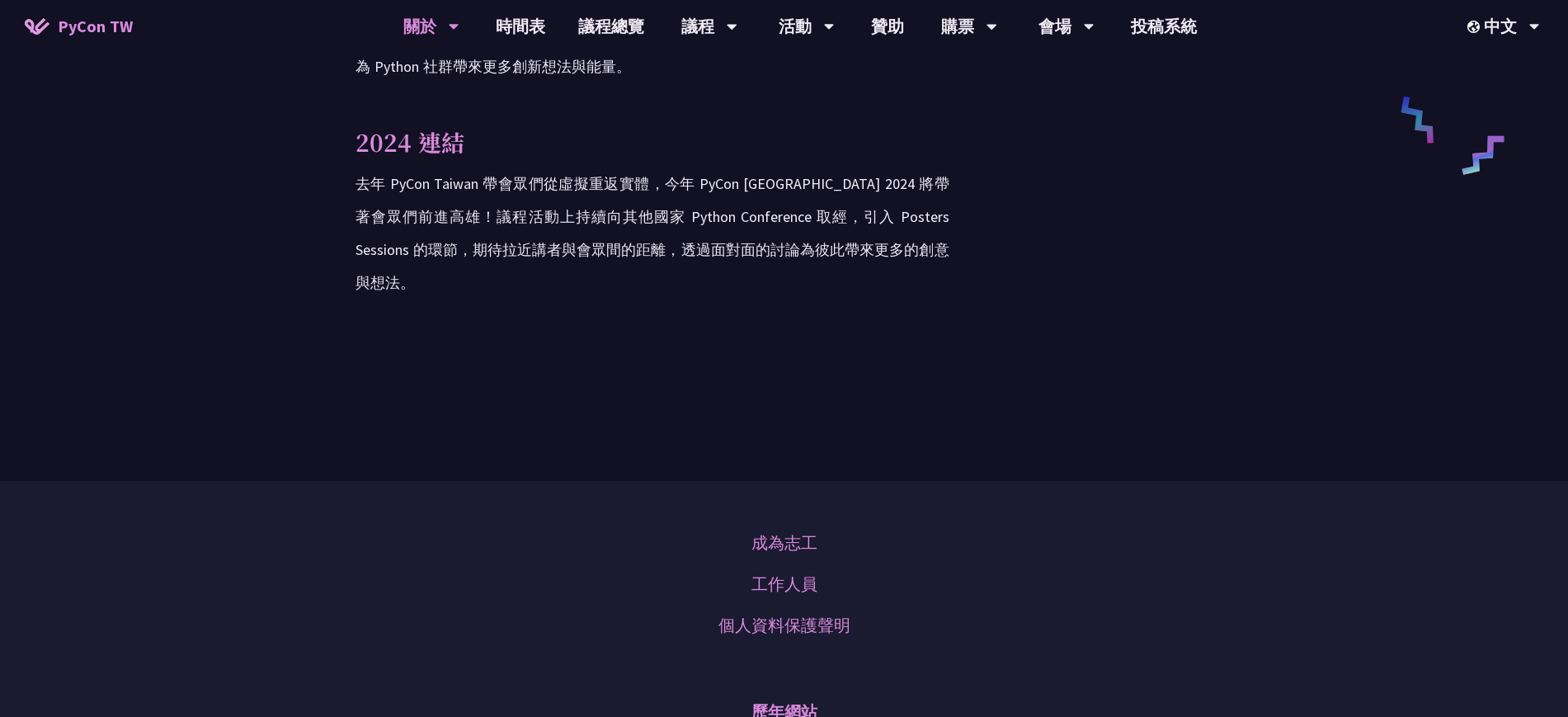
scroll to position [2874, 0]
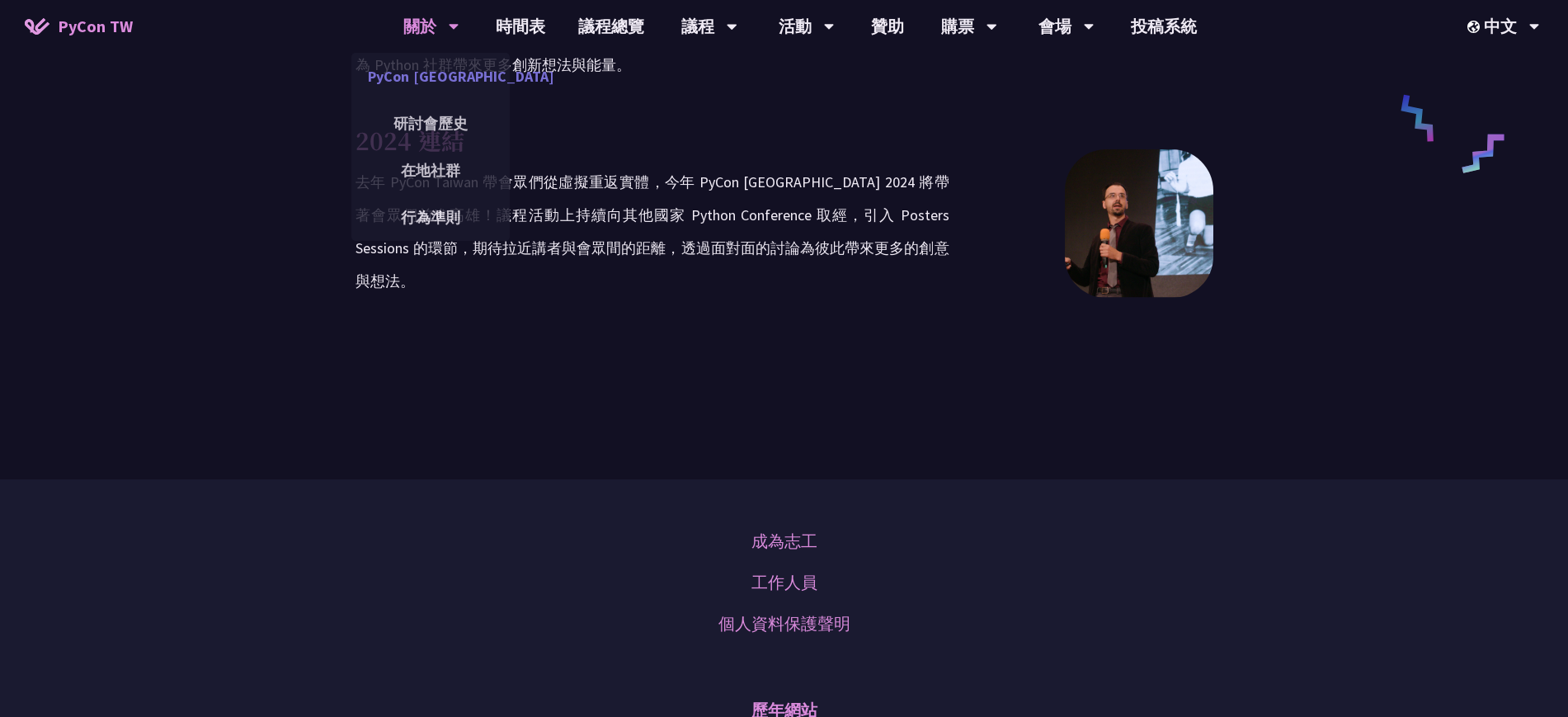
click at [443, 77] on link "PyCon [GEOGRAPHIC_DATA]" at bounding box center [430, 76] width 159 height 39
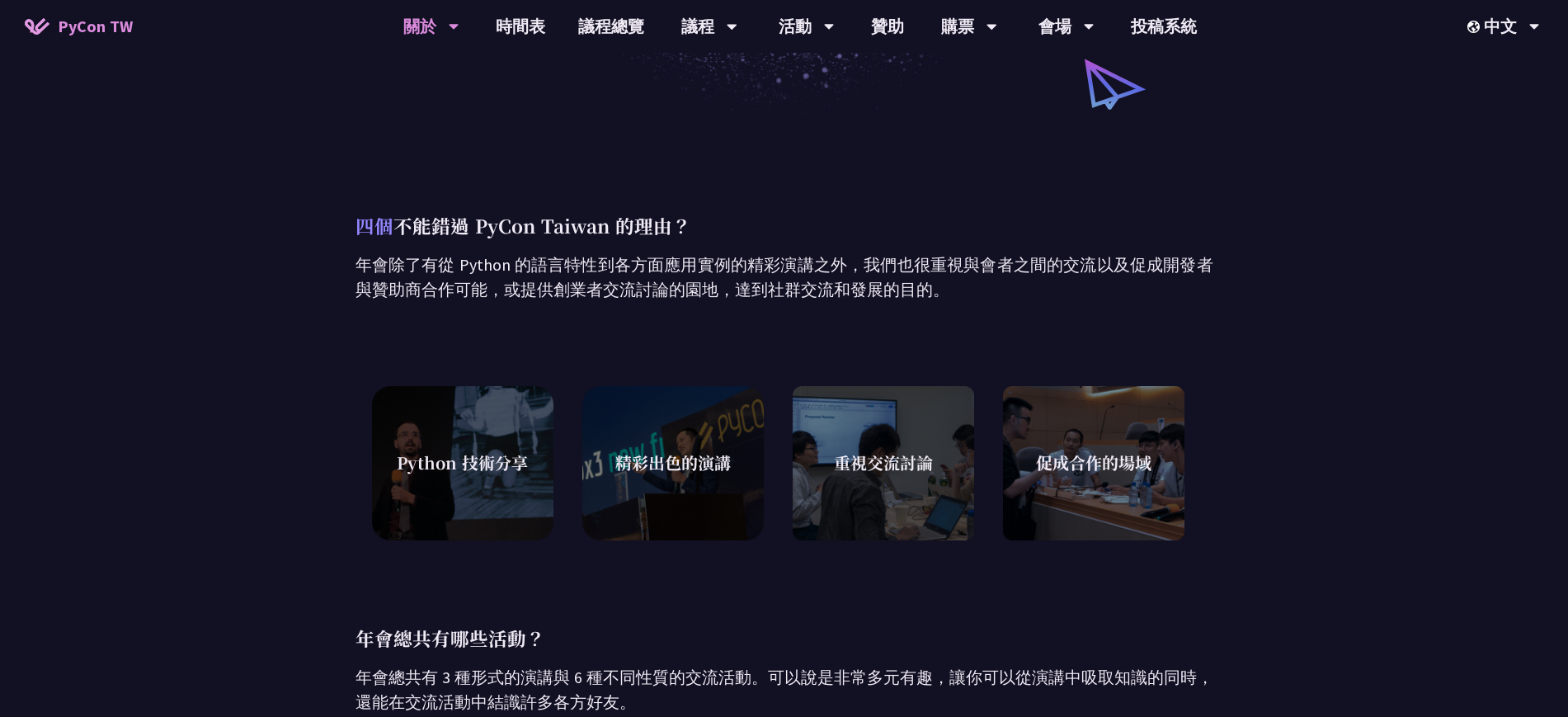
scroll to position [310, 0]
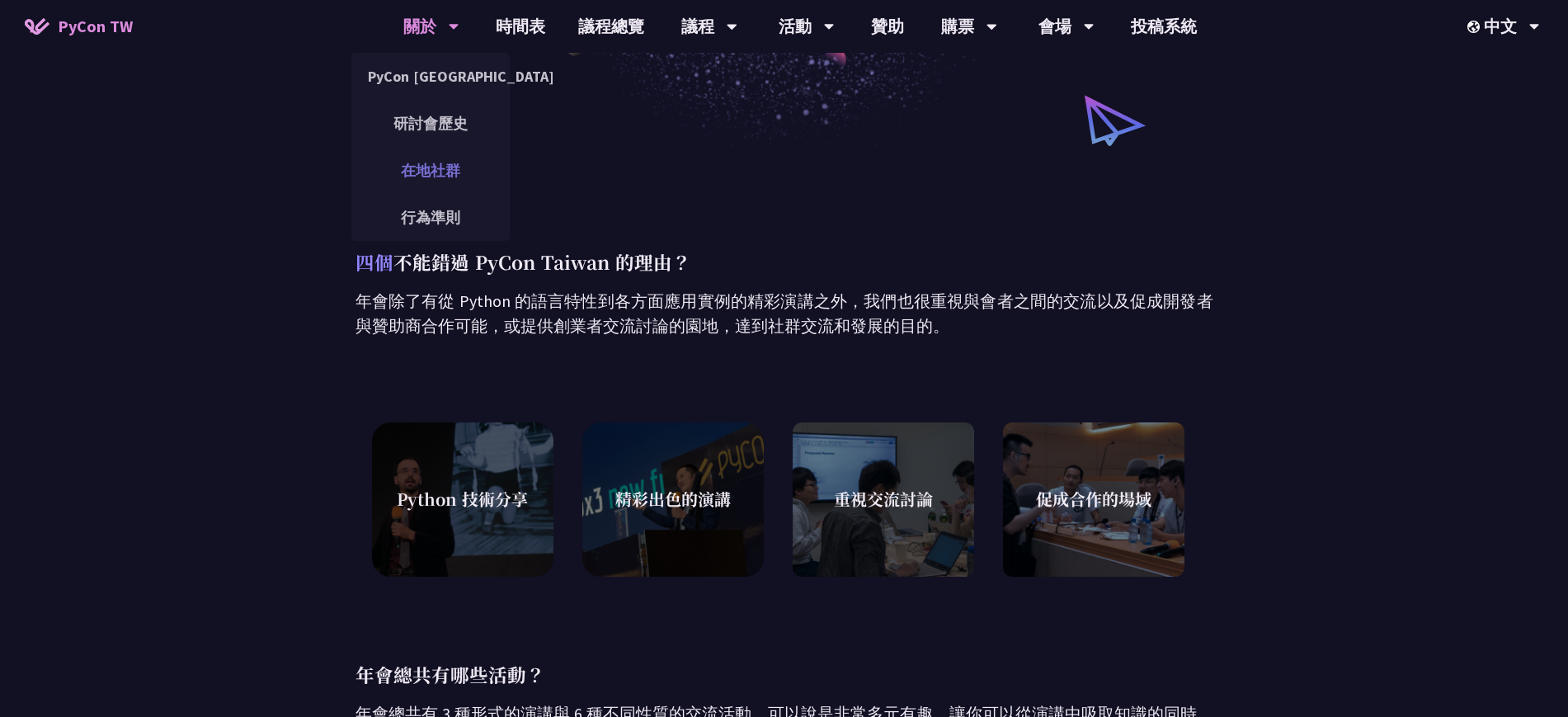
click at [441, 167] on link "在地社群" at bounding box center [430, 170] width 159 height 39
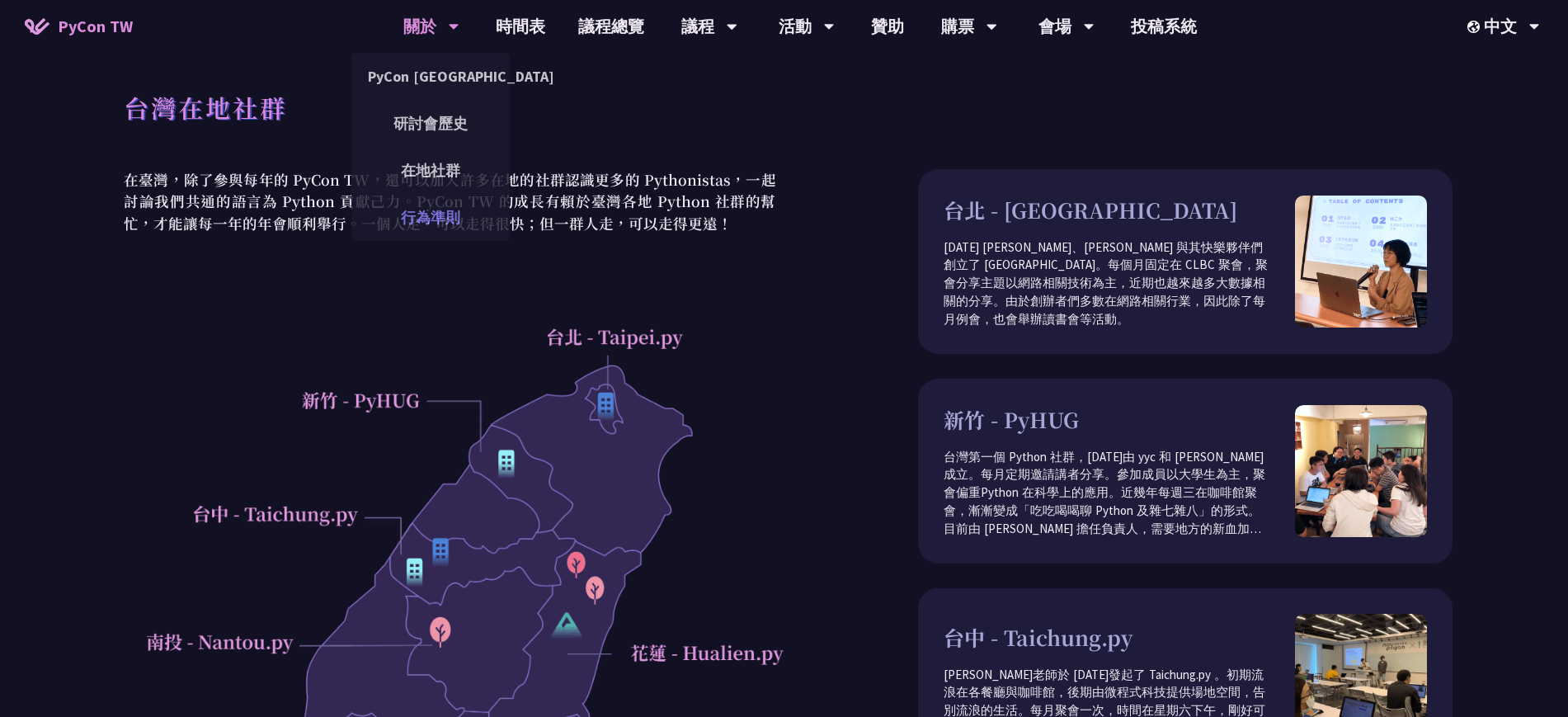
click at [445, 213] on link "行為準則" at bounding box center [430, 217] width 159 height 39
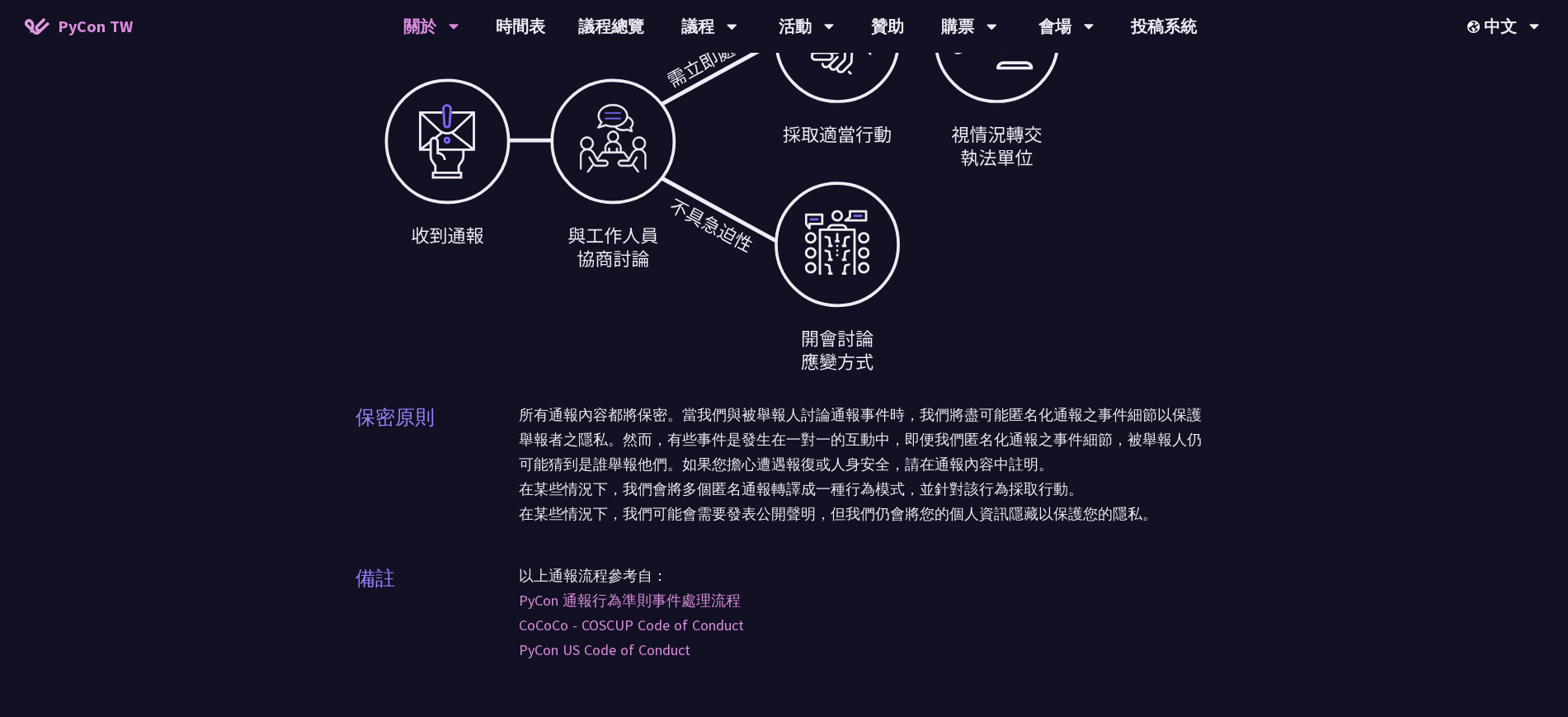
scroll to position [5563, 0]
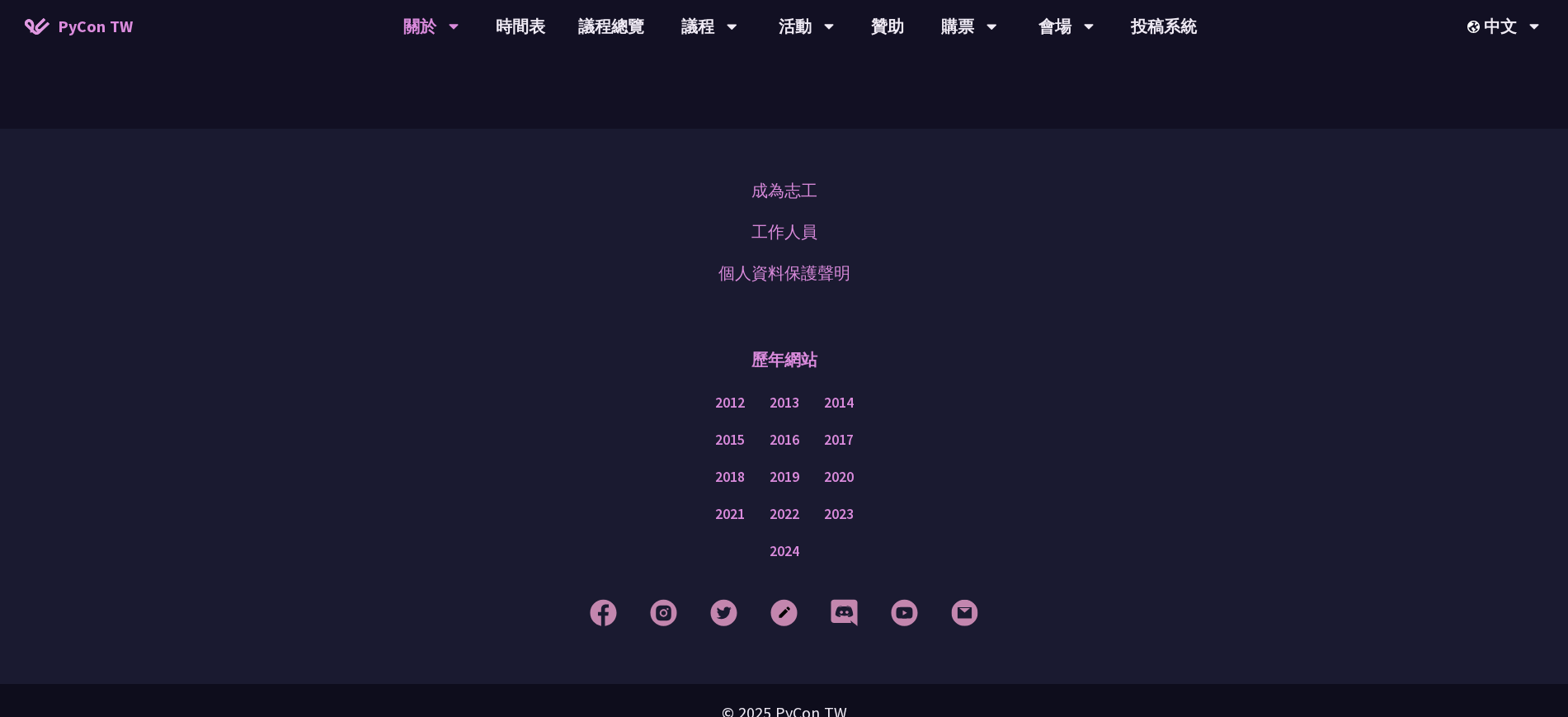
click at [811, 685] on div "© 2025 PyCon TW" at bounding box center [784, 712] width 1568 height 57
click at [972, 75] on link "購票資訊" at bounding box center [969, 76] width 159 height 39
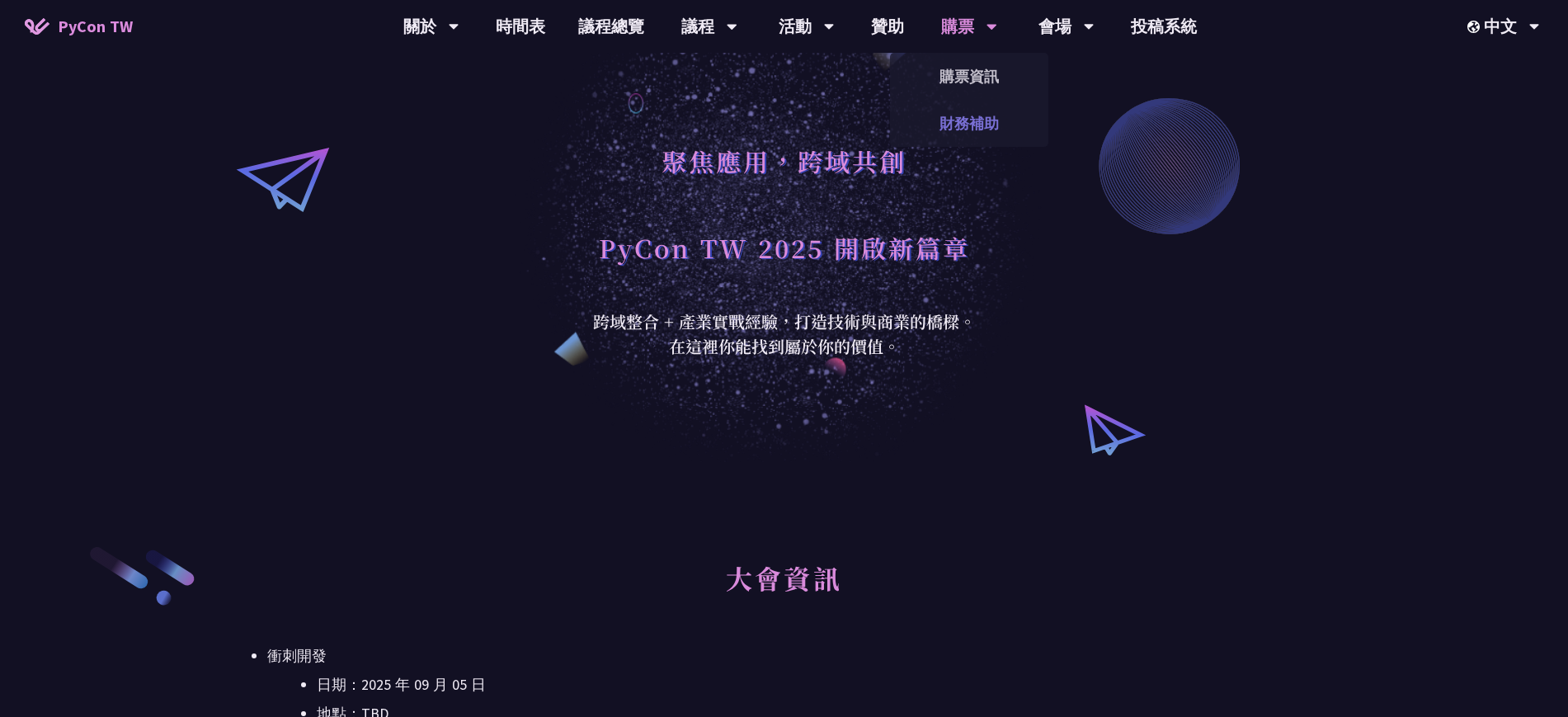
click at [975, 129] on link "財務補助" at bounding box center [969, 124] width 159 height 39
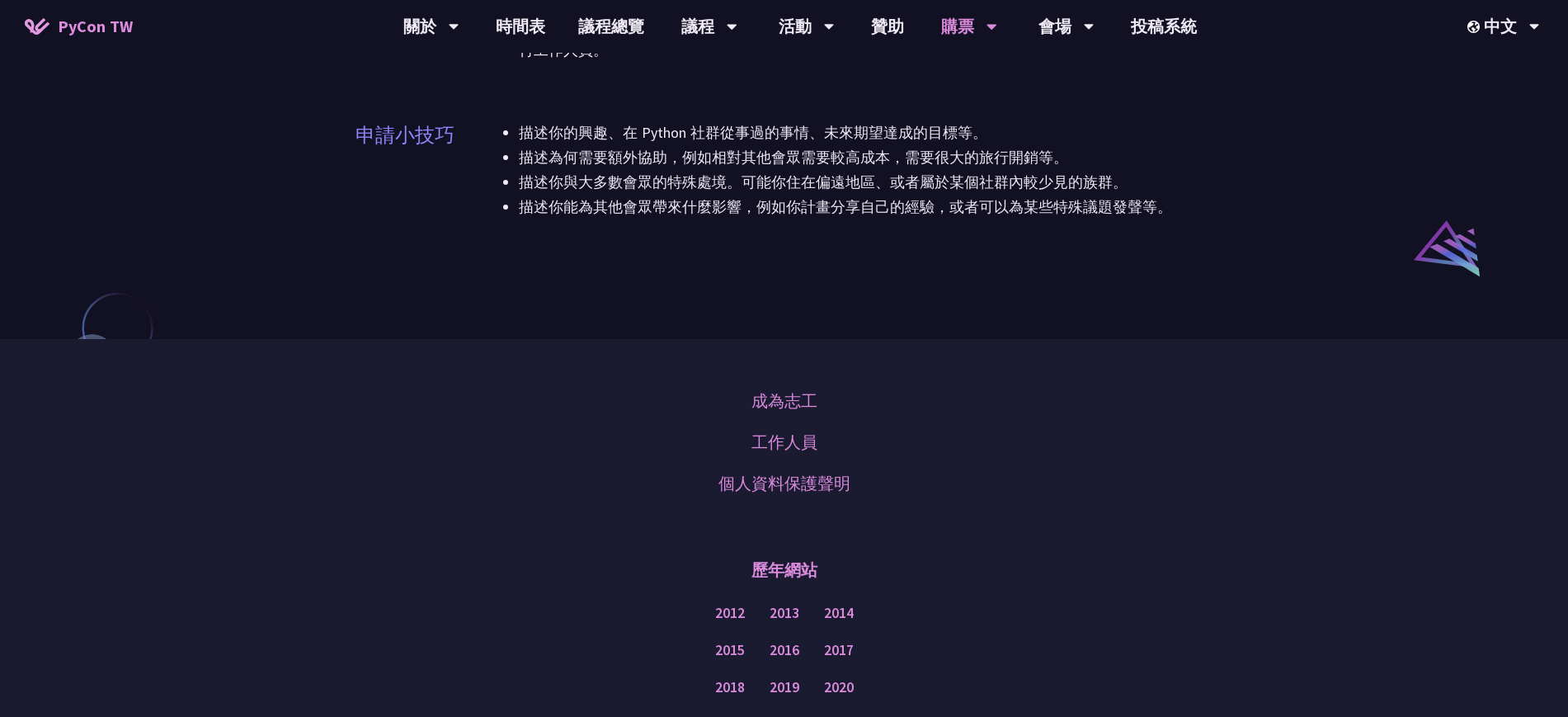
scroll to position [1135, 0]
